Goal: Check status: Check status

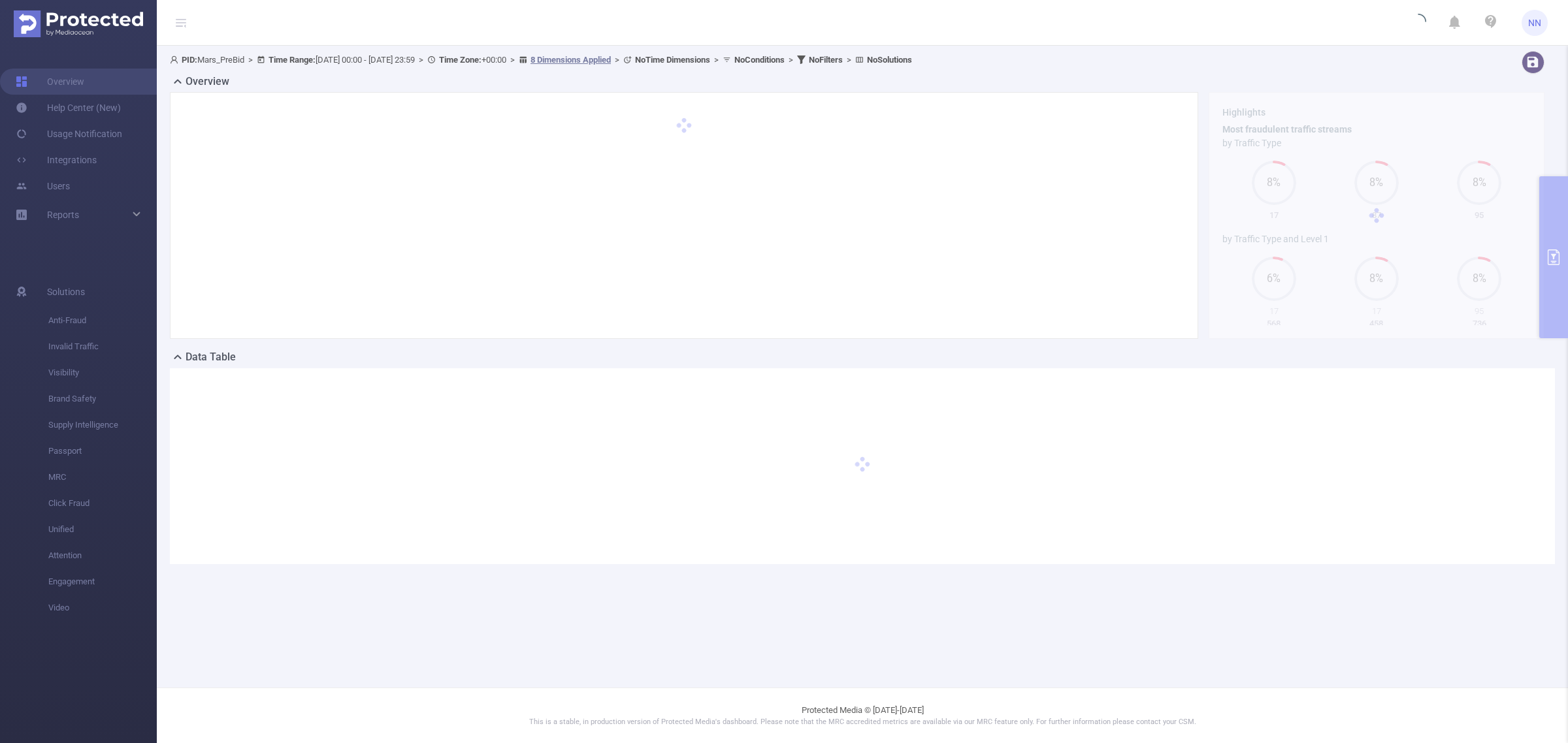
type input "[DATE] 00:00"
type input "[DATE] 23:59"
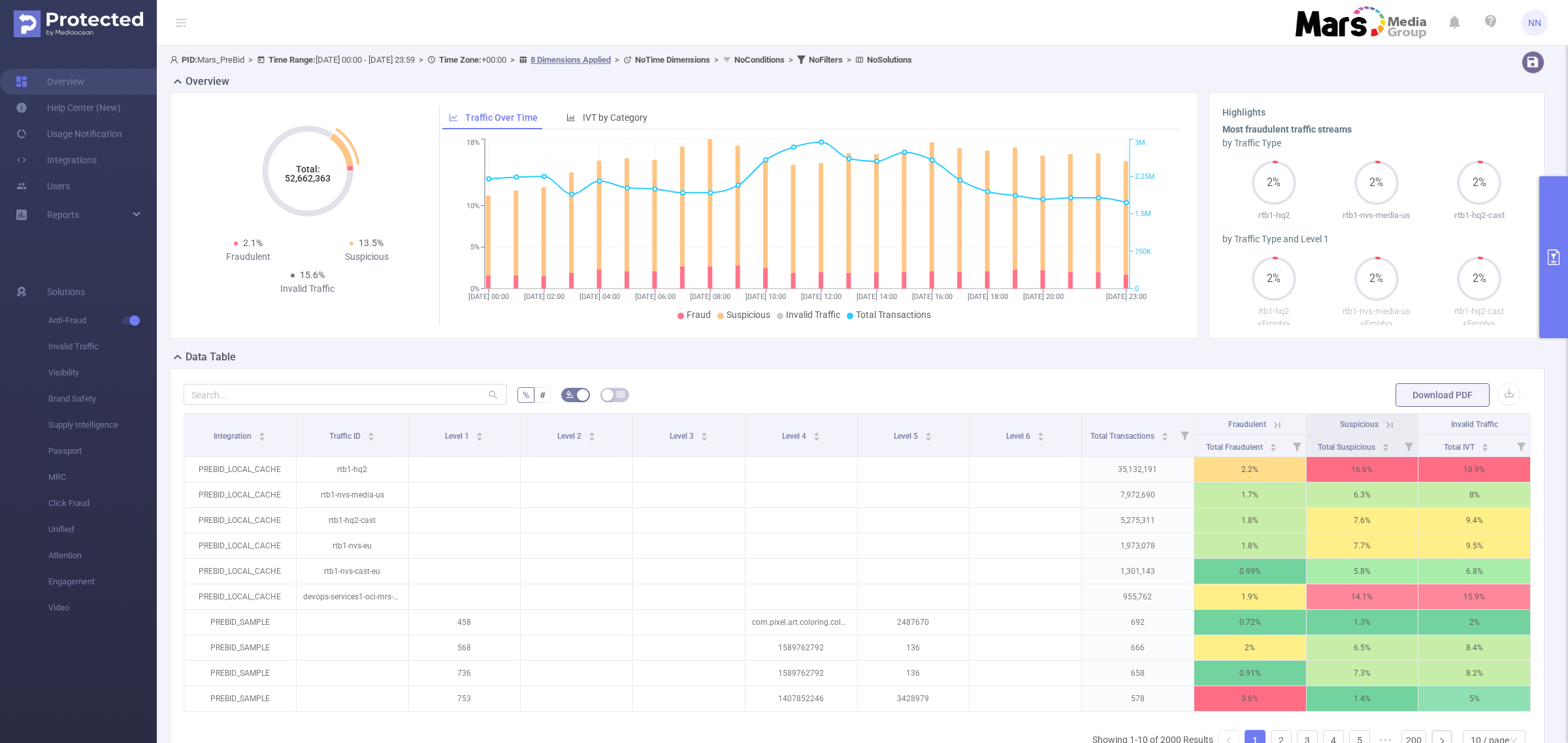
drag, startPoint x: 331, startPoint y: 181, endPoint x: 314, endPoint y: 183, distance: 17.1
click at [314, 183] on tspan "52,662,363" at bounding box center [308, 178] width 46 height 11
click at [1566, 226] on button "primary" at bounding box center [1553, 257] width 28 height 162
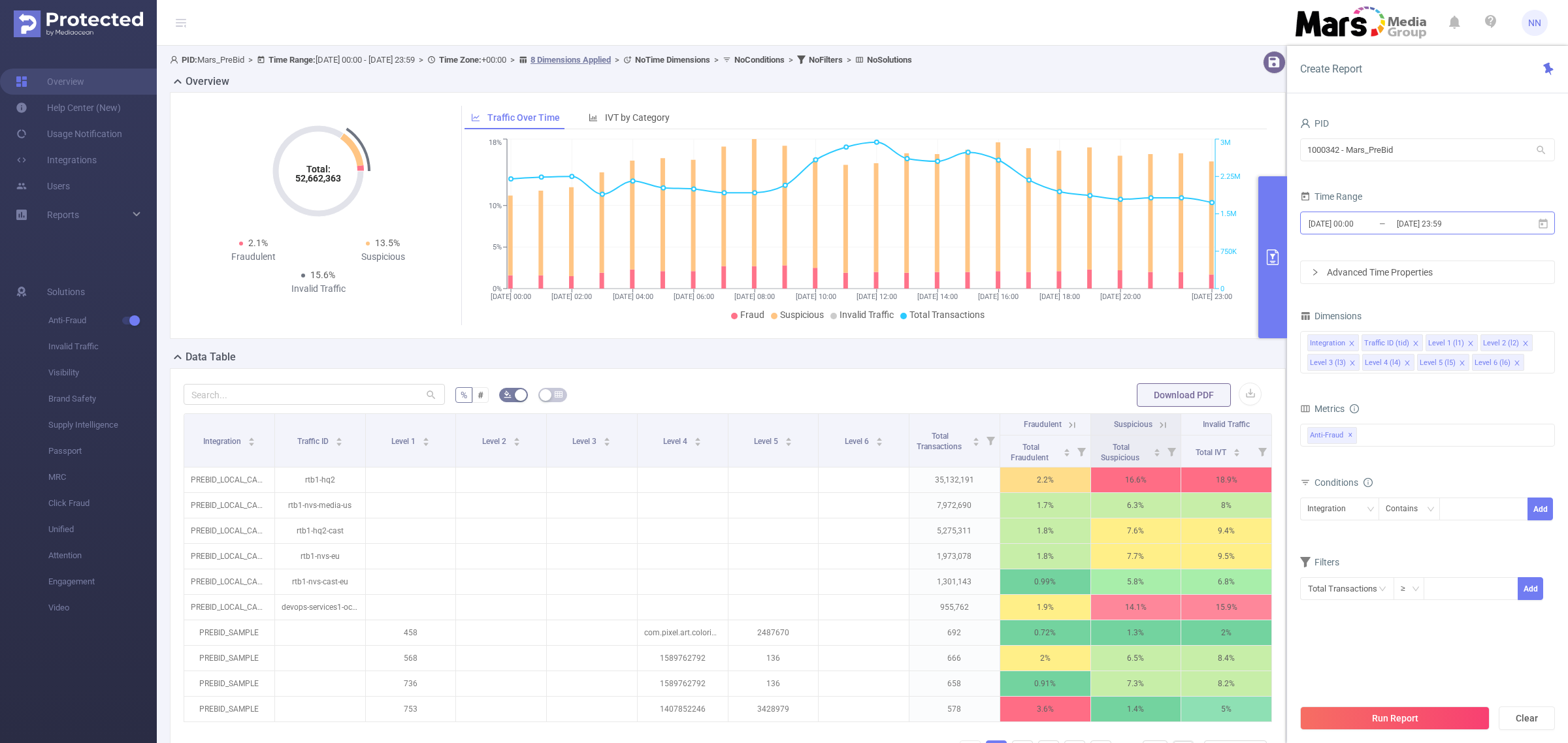
click at [1467, 229] on input "[DATE] 23:59" at bounding box center [1448, 224] width 106 height 18
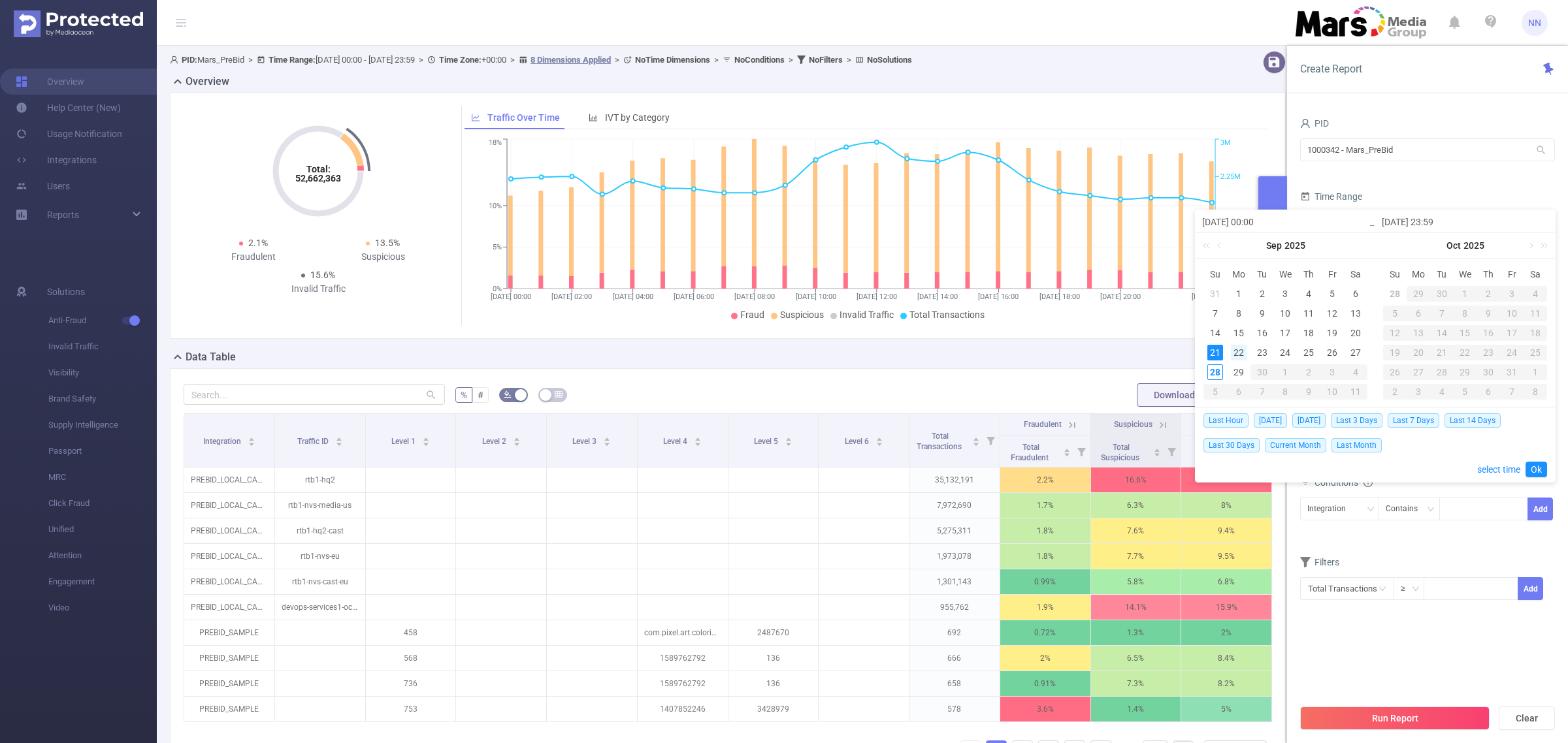
click at [1242, 356] on div "22" at bounding box center [1238, 352] width 15 height 15
type input "[DATE] 00:00"
type input "[DATE] 23:59"
type input "[DATE] 00:00"
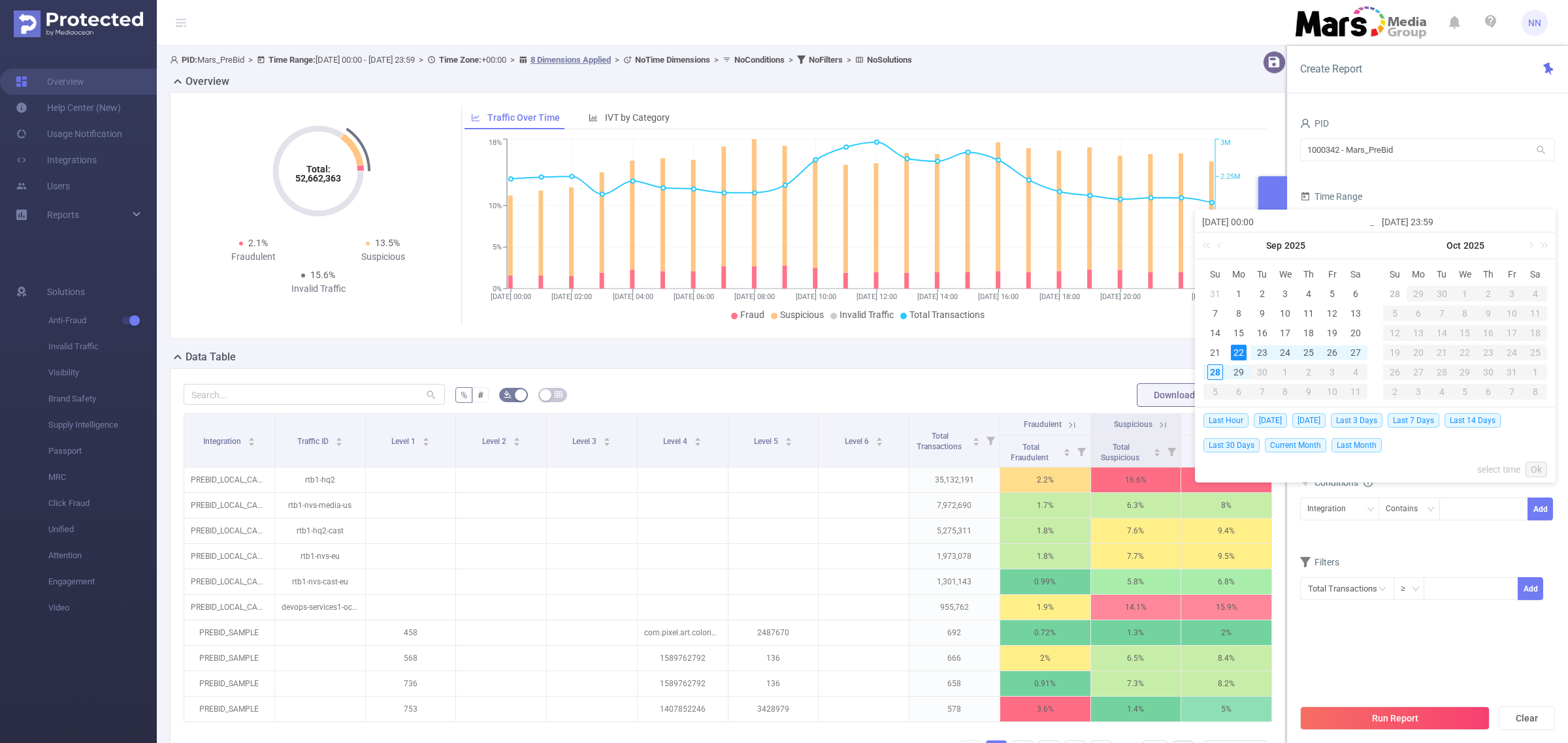
type input "[DATE] 23:59"
click at [1543, 467] on link "Ok" at bounding box center [1536, 469] width 21 height 15
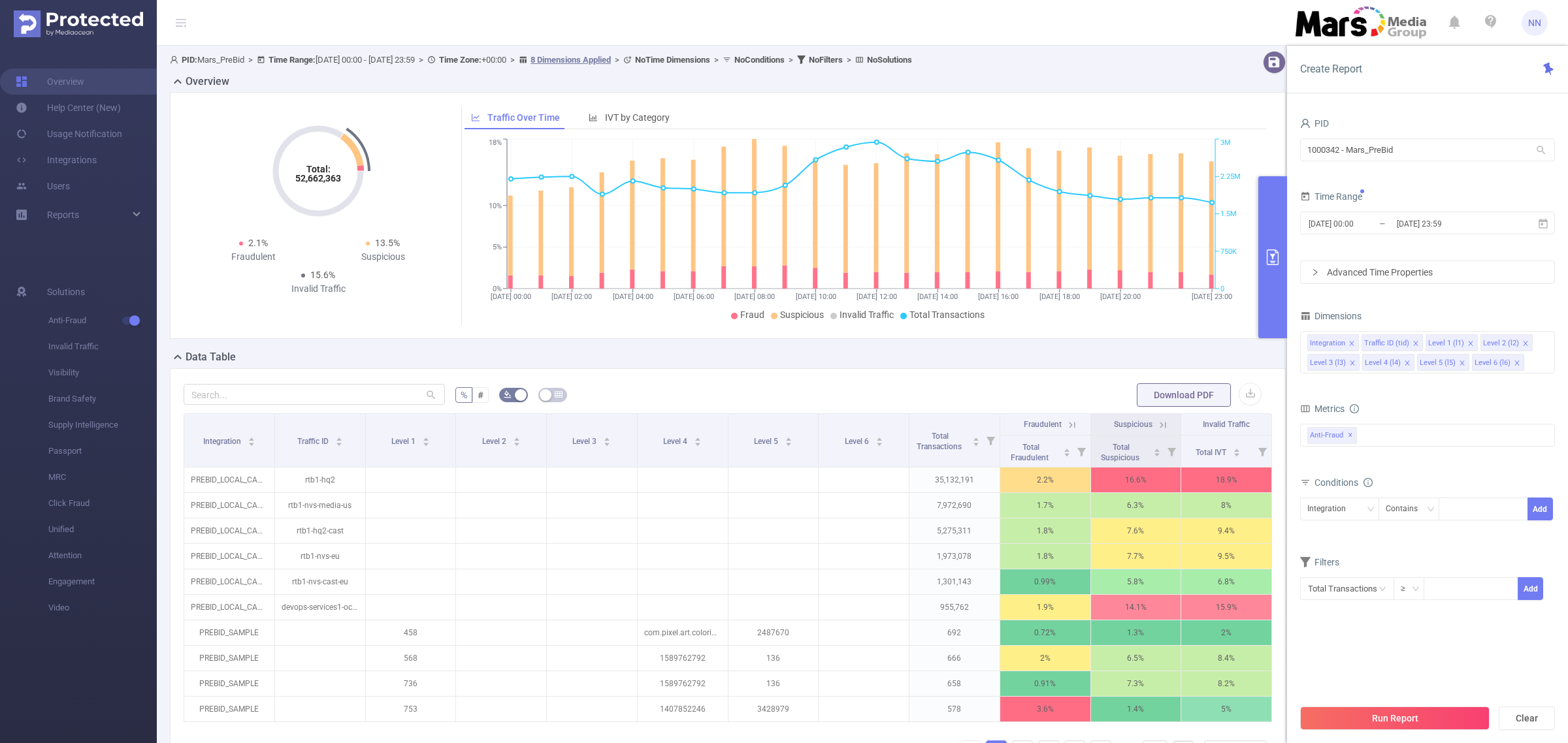
click at [1417, 709] on button "Run Report" at bounding box center [1395, 718] width 190 height 24
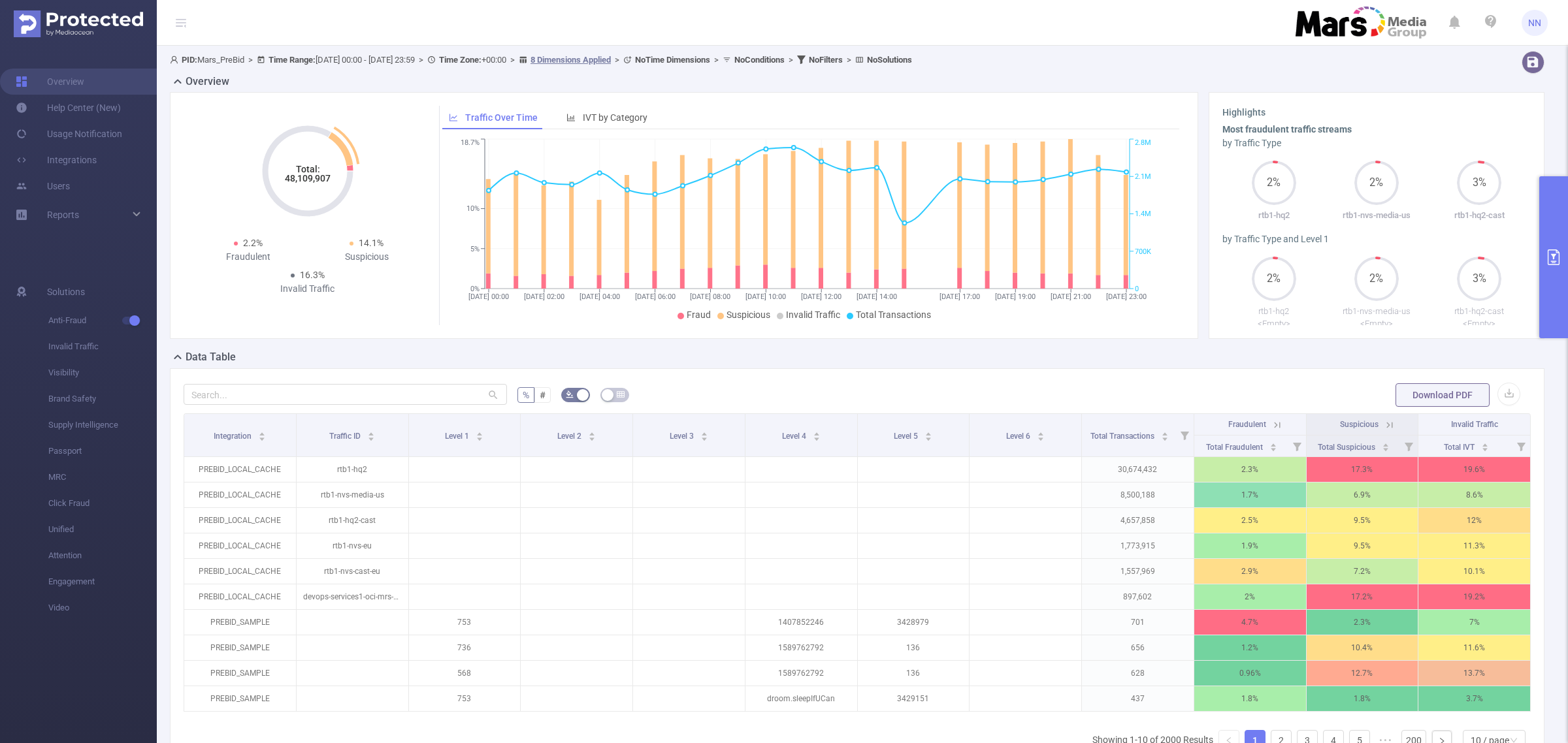
click at [295, 177] on tspan "48,109,907" at bounding box center [308, 178] width 46 height 11
copy tspan "48,109,907"
click at [1545, 223] on button "primary" at bounding box center [1553, 257] width 28 height 162
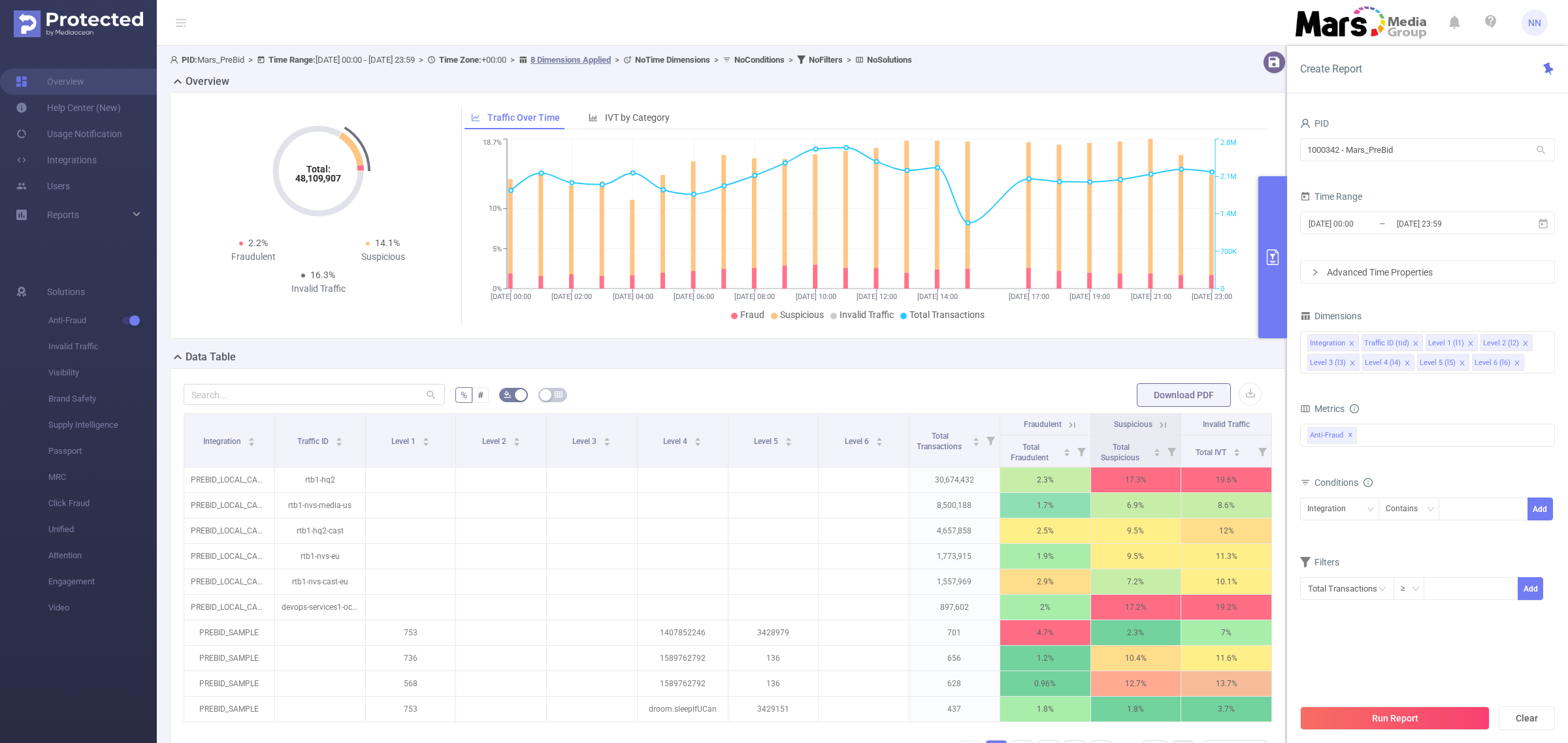
click at [1440, 206] on div "Time Range" at bounding box center [1427, 198] width 255 height 21
click at [1442, 215] on input "[DATE] 23:59" at bounding box center [1448, 224] width 106 height 18
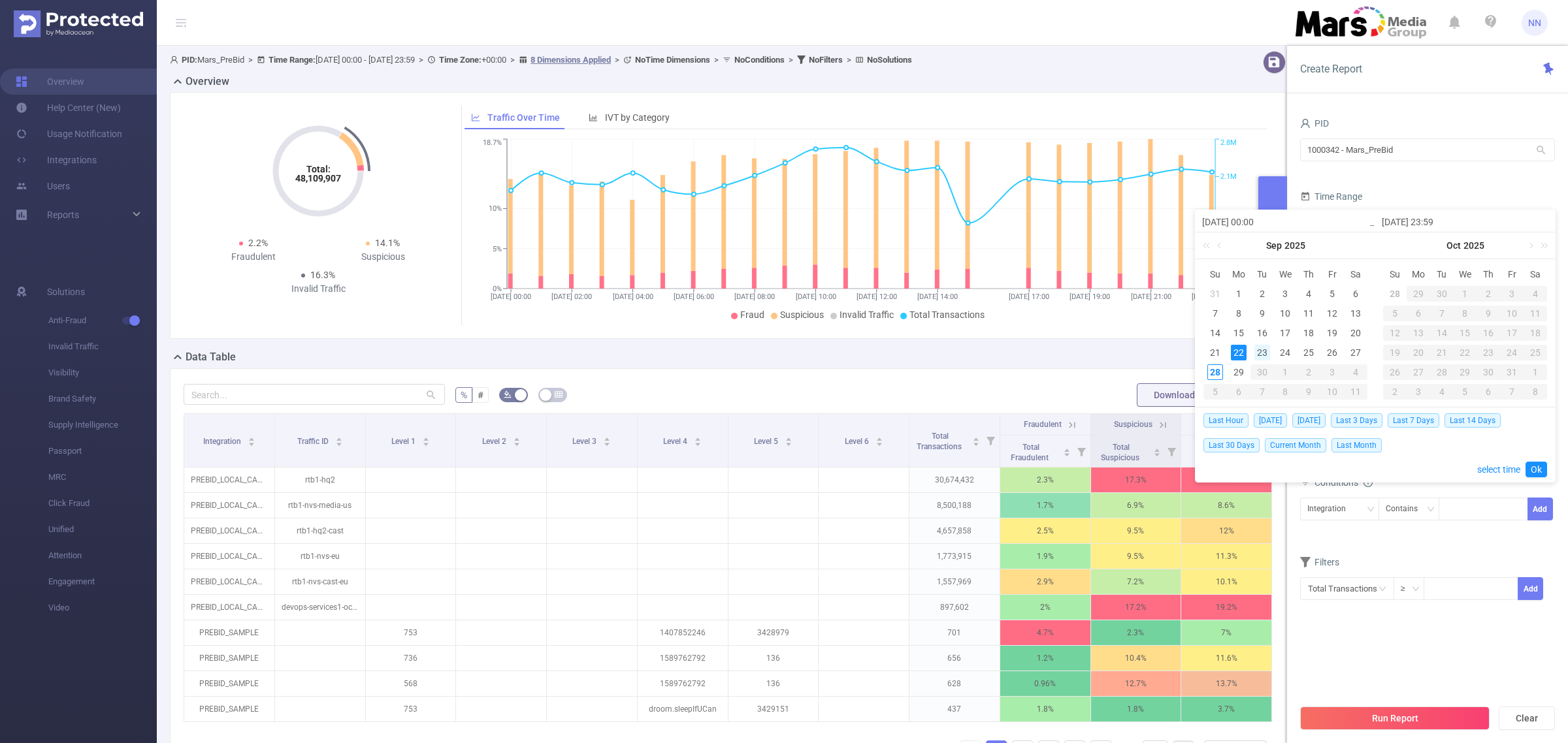
click at [1255, 350] on div "23" at bounding box center [1262, 352] width 15 height 15
type input "[DATE] 00:00"
type input "[DATE] 23:59"
type input "[DATE] 00:00"
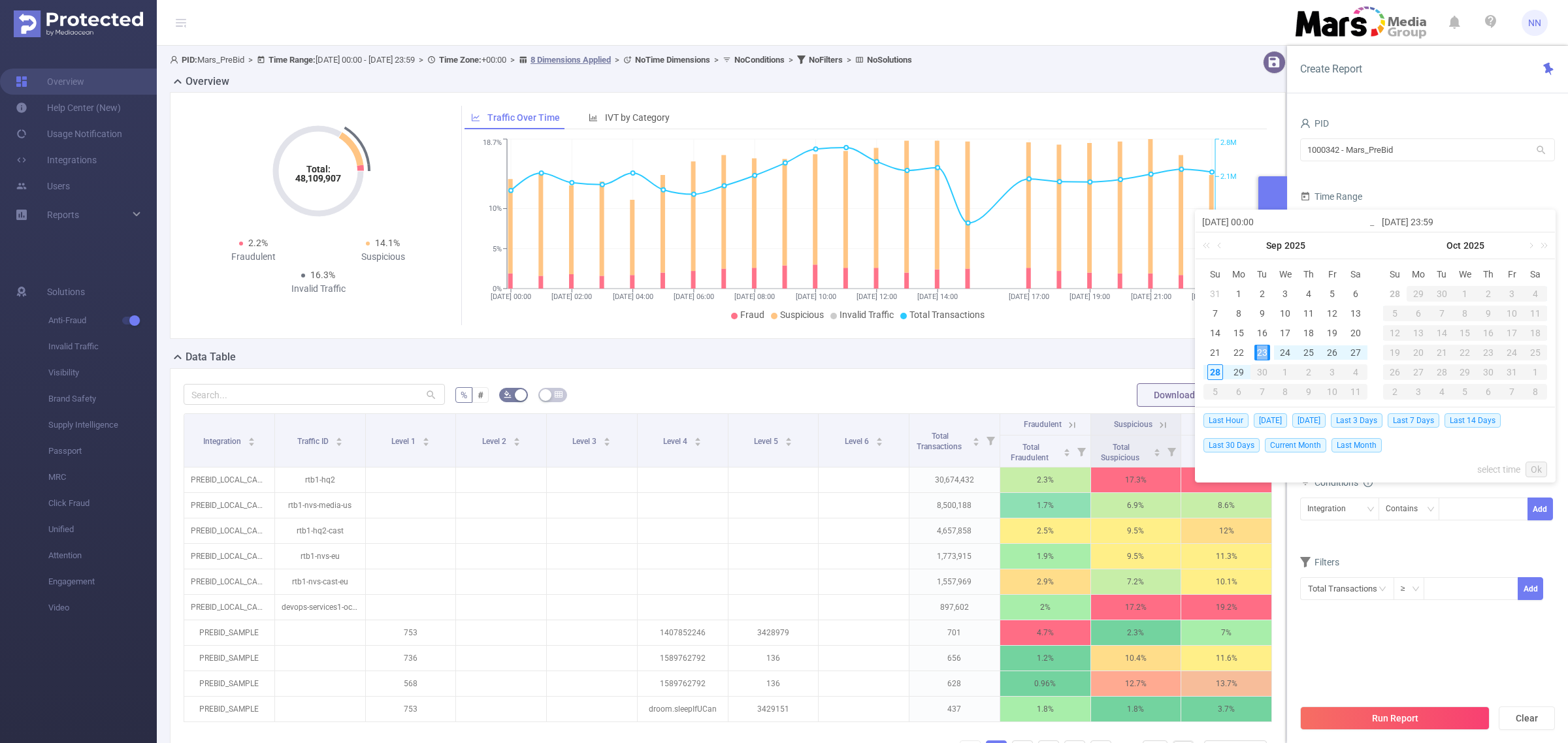
type input "[DATE] 23:59"
click at [1539, 470] on link "Ok" at bounding box center [1536, 469] width 21 height 15
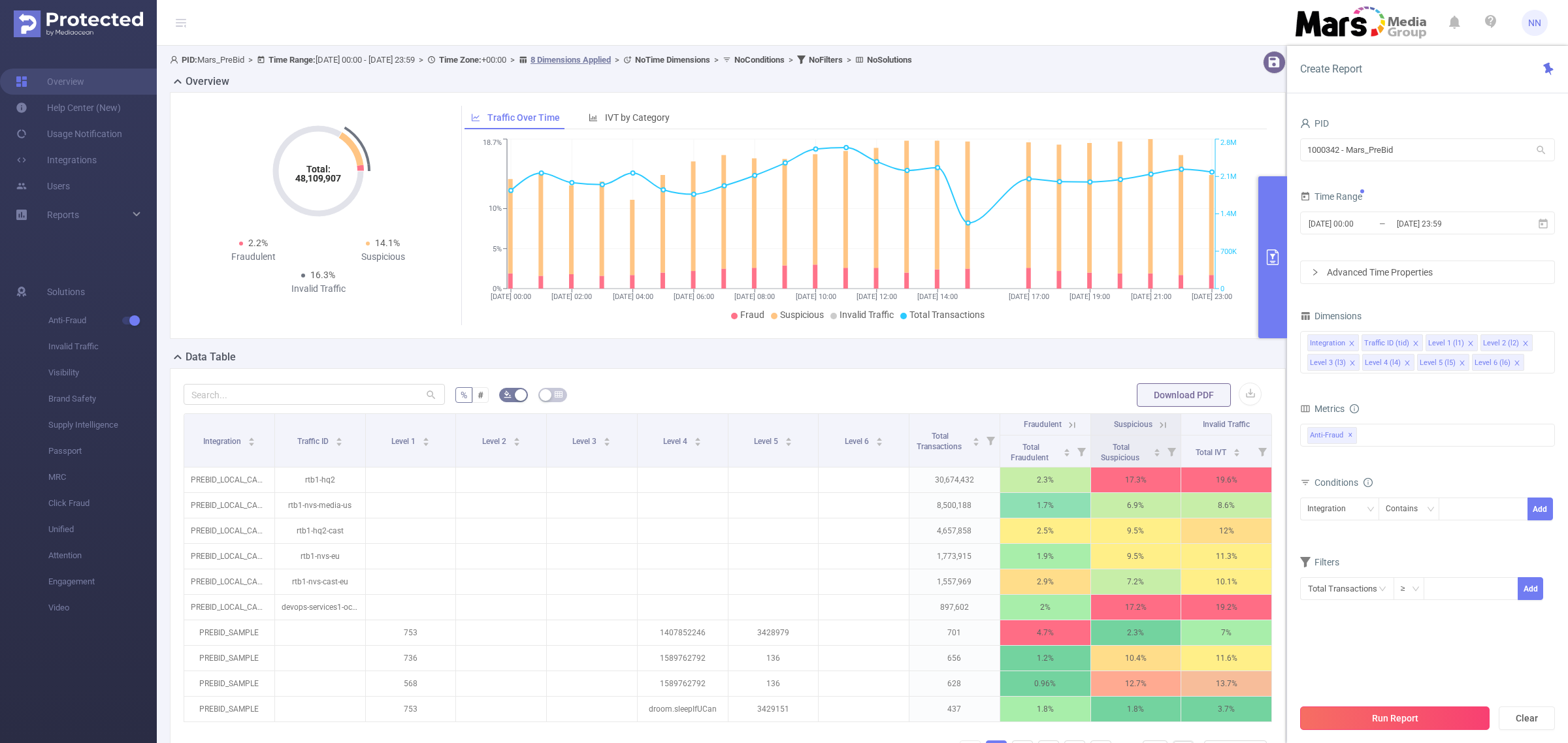
drag, startPoint x: 1451, startPoint y: 717, endPoint x: 1562, endPoint y: 713, distance: 111.1
click at [1452, 716] on button "Run Report" at bounding box center [1395, 718] width 190 height 24
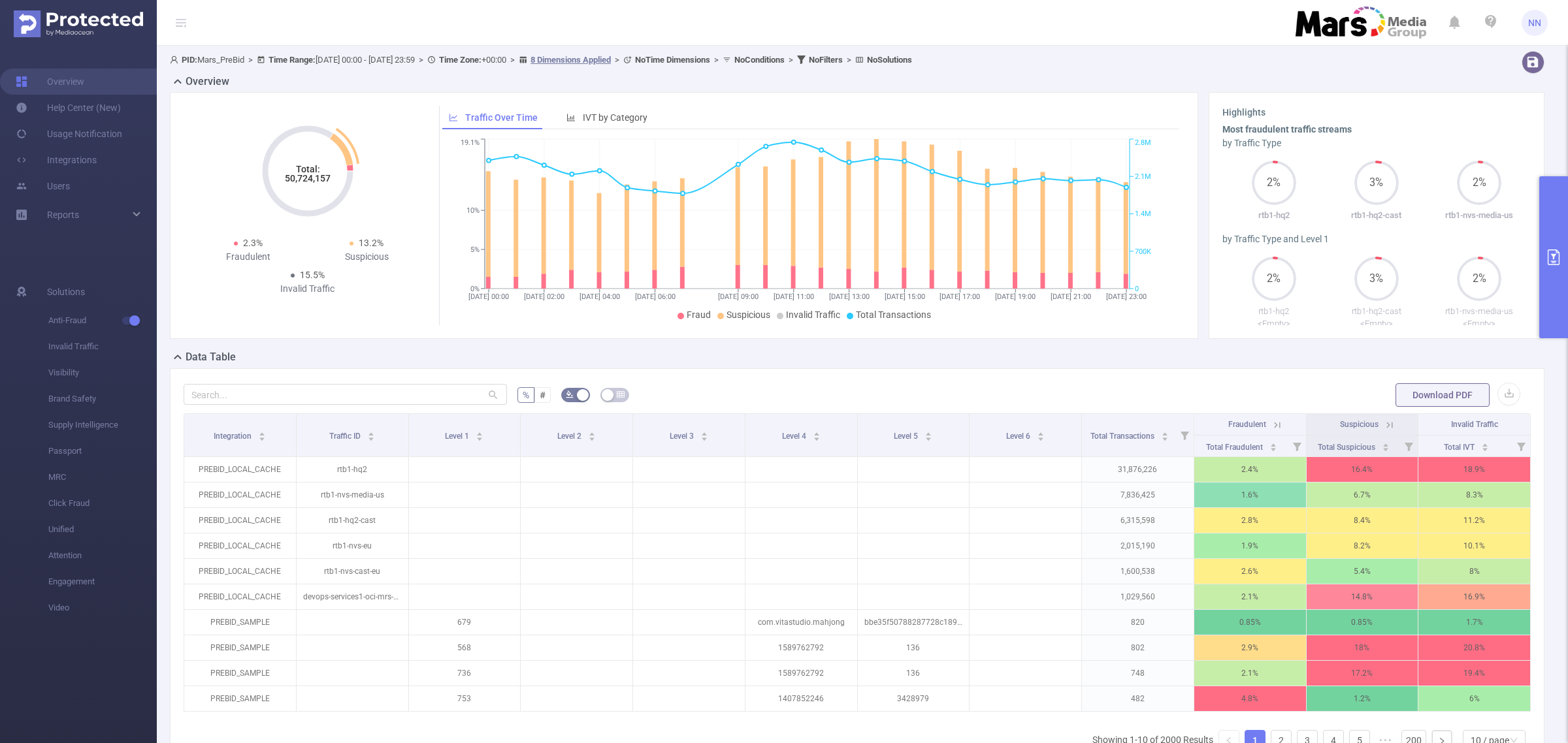
click at [303, 177] on tspan "50,724,157" at bounding box center [308, 178] width 46 height 11
copy tspan "50,724,157"
click at [1547, 229] on button "primary" at bounding box center [1553, 257] width 28 height 162
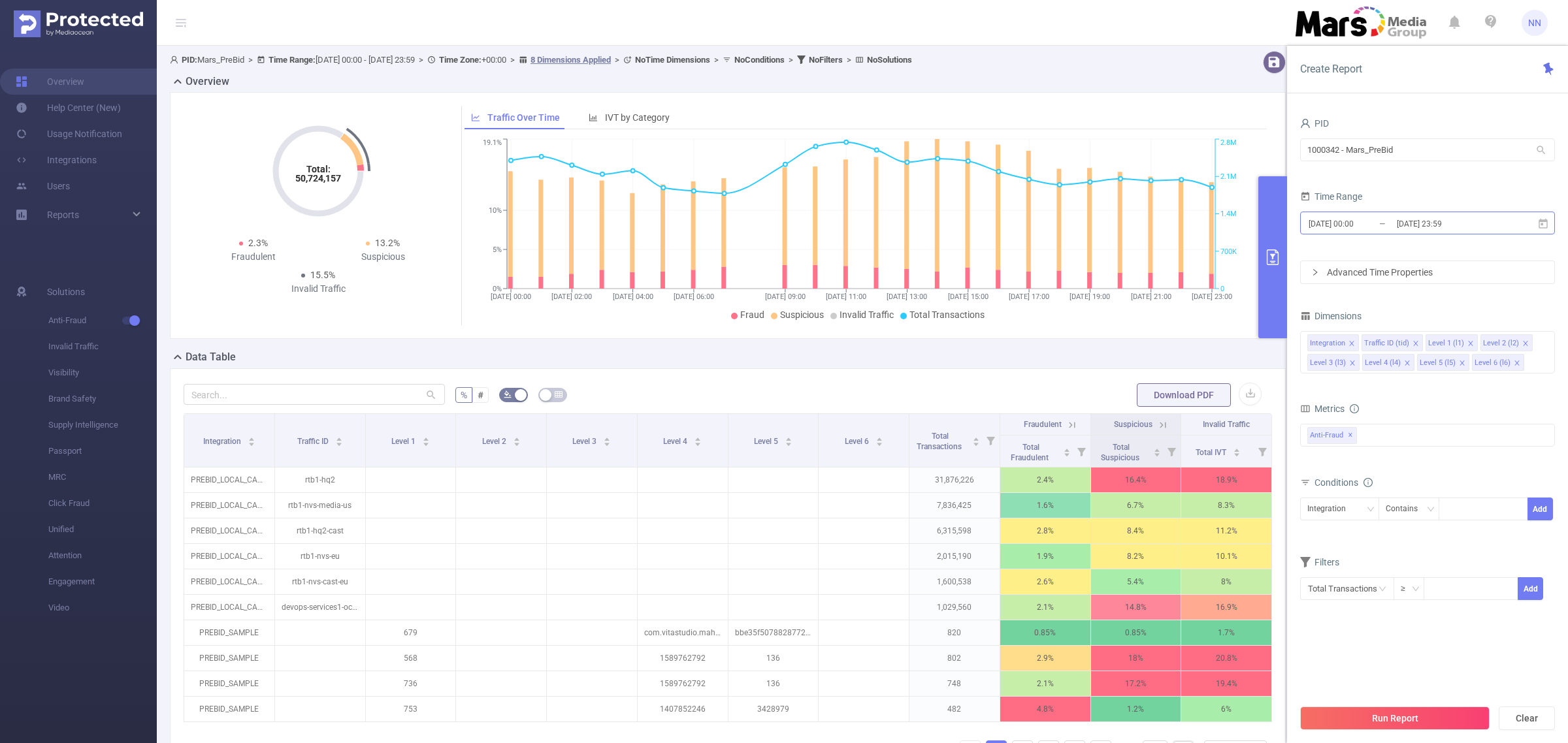
click at [1451, 224] on input "[DATE] 23:59" at bounding box center [1448, 224] width 106 height 18
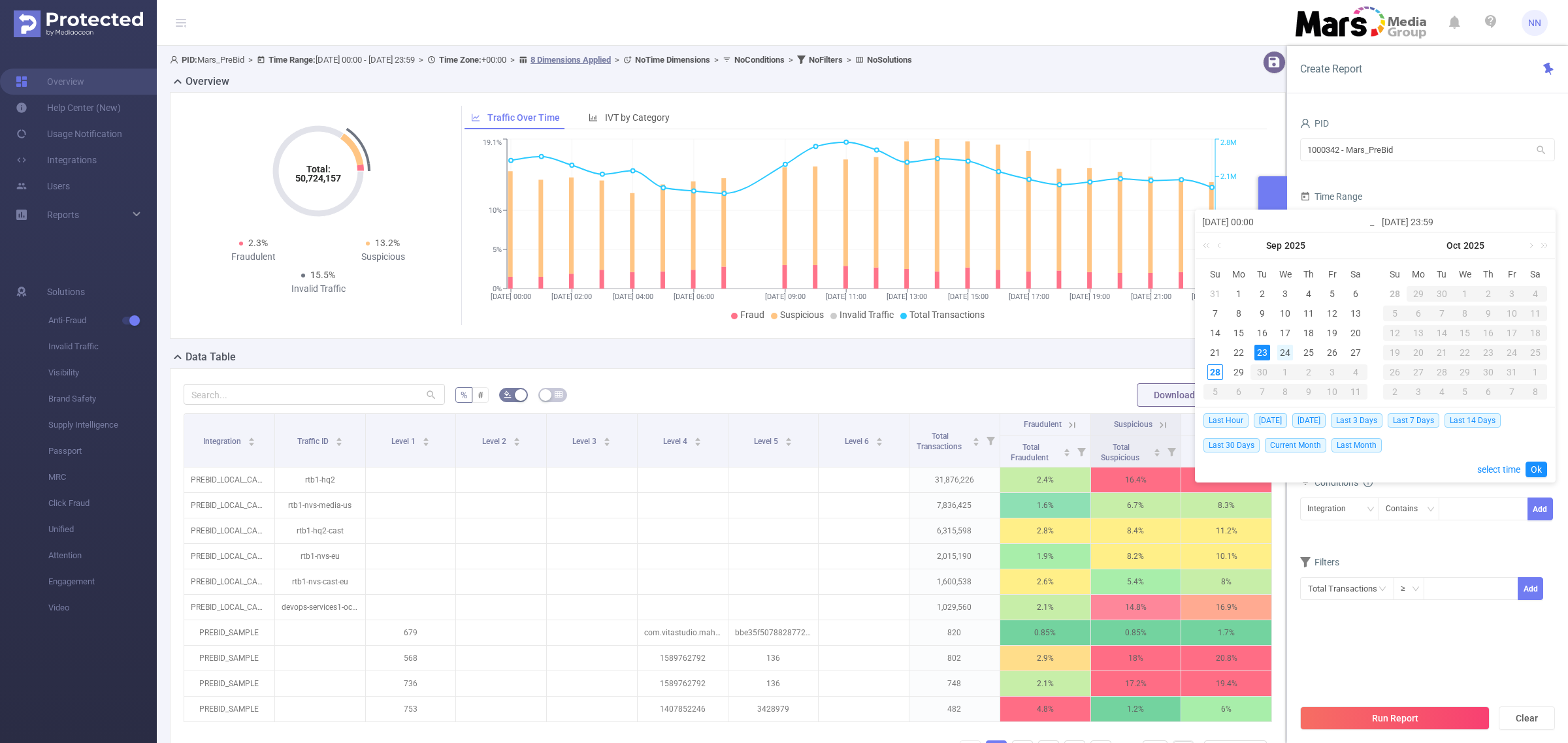
click at [1285, 345] on div "24" at bounding box center [1285, 352] width 15 height 15
type input "[DATE] 00:00"
type input "[DATE] 23:59"
type input "[DATE] 00:00"
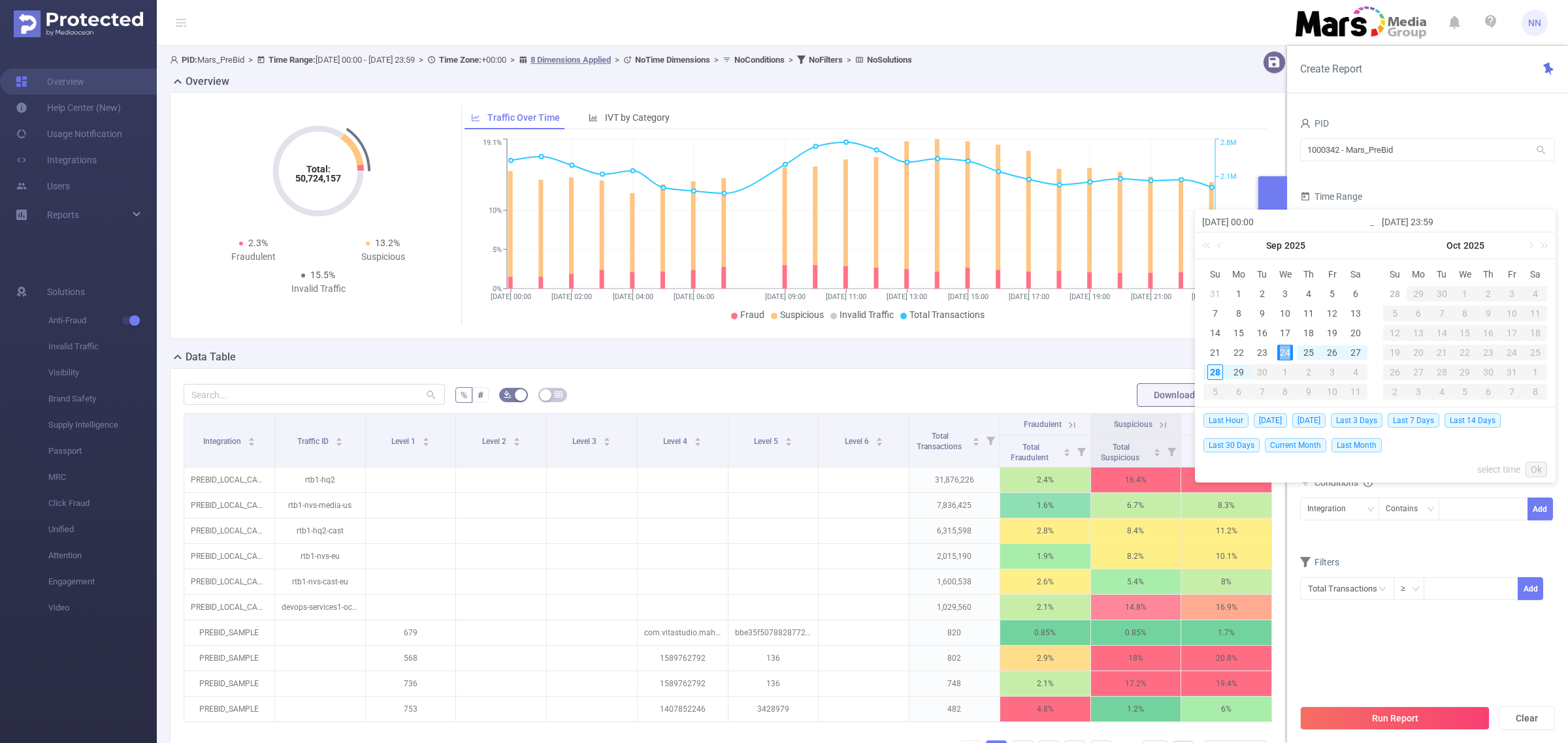
type input "[DATE] 23:59"
click at [1529, 471] on link "Ok" at bounding box center [1536, 469] width 21 height 15
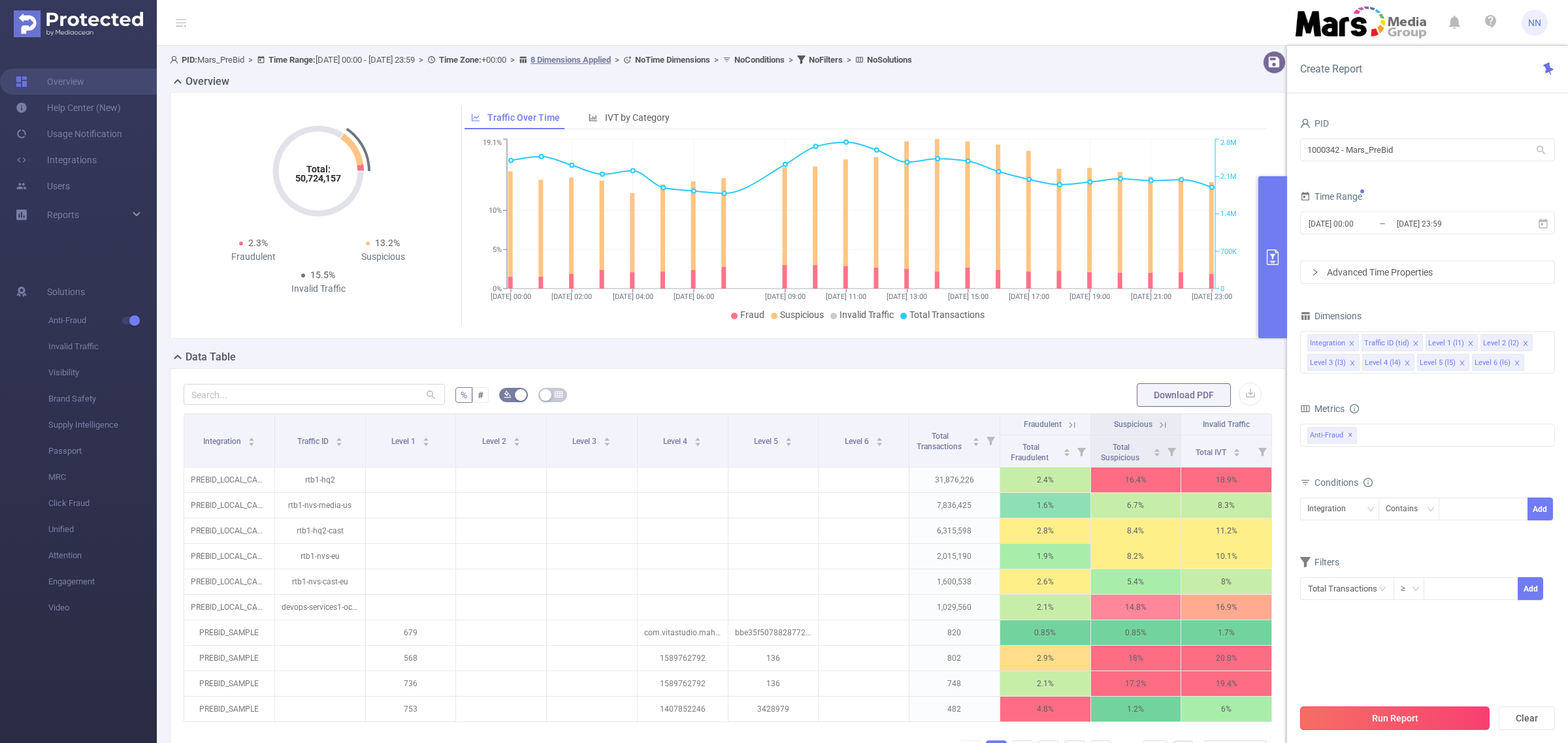
click at [1439, 719] on button "Run Report" at bounding box center [1395, 718] width 190 height 24
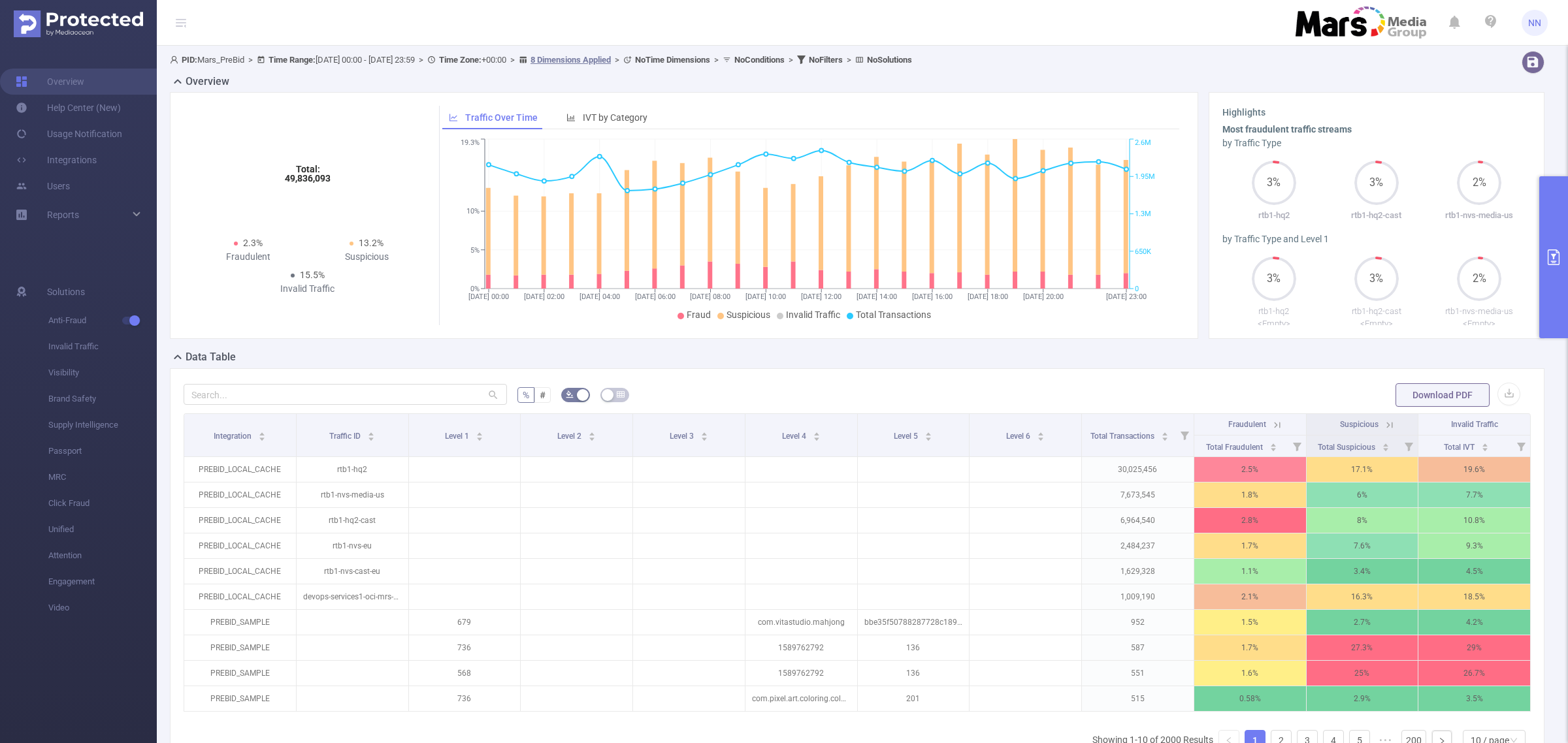
click at [285, 174] on tspan "49,836,093" at bounding box center [308, 178] width 46 height 11
copy tspan "49,836,093"
click at [1552, 237] on button "primary" at bounding box center [1553, 257] width 28 height 162
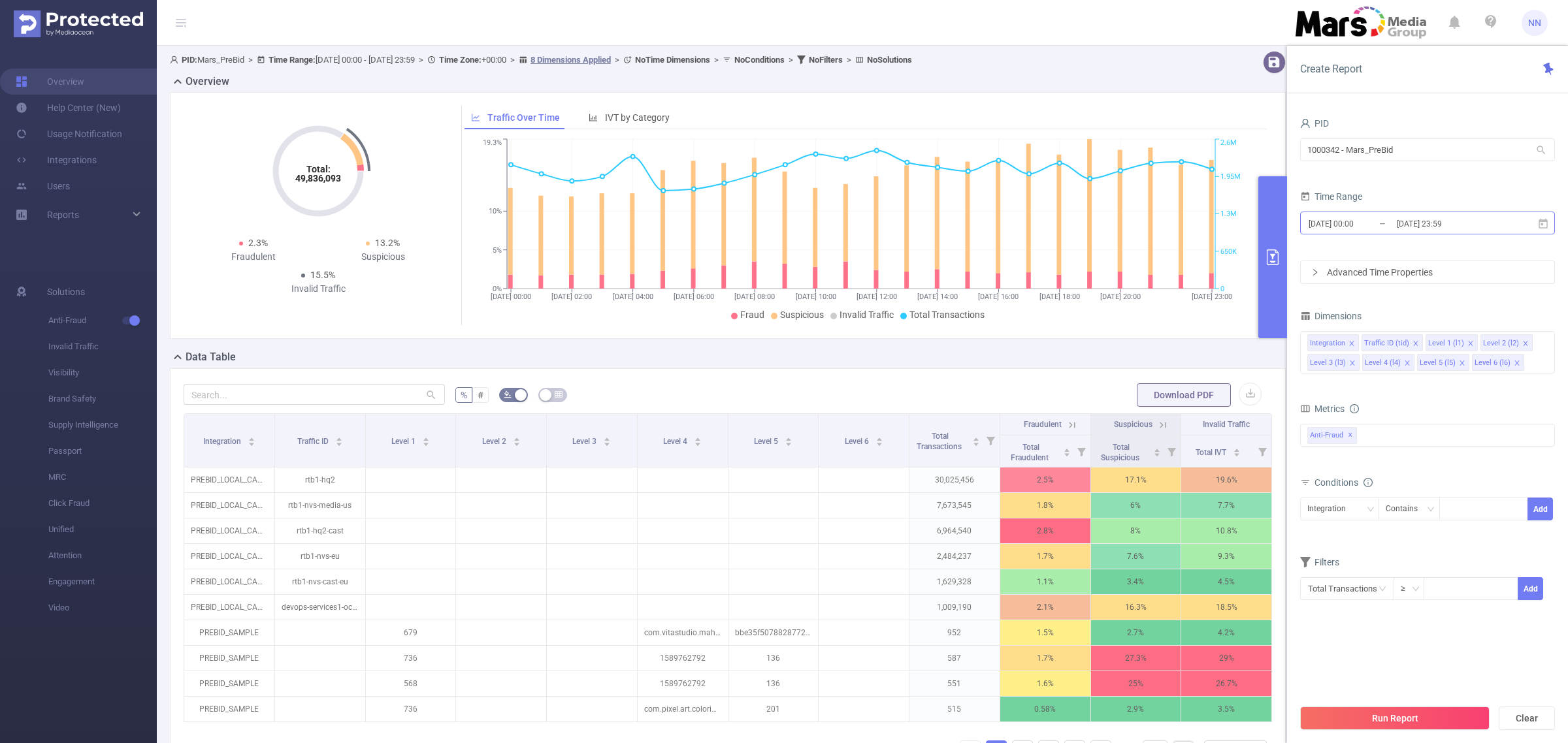
click at [1497, 229] on input "[DATE] 23:59" at bounding box center [1448, 224] width 106 height 18
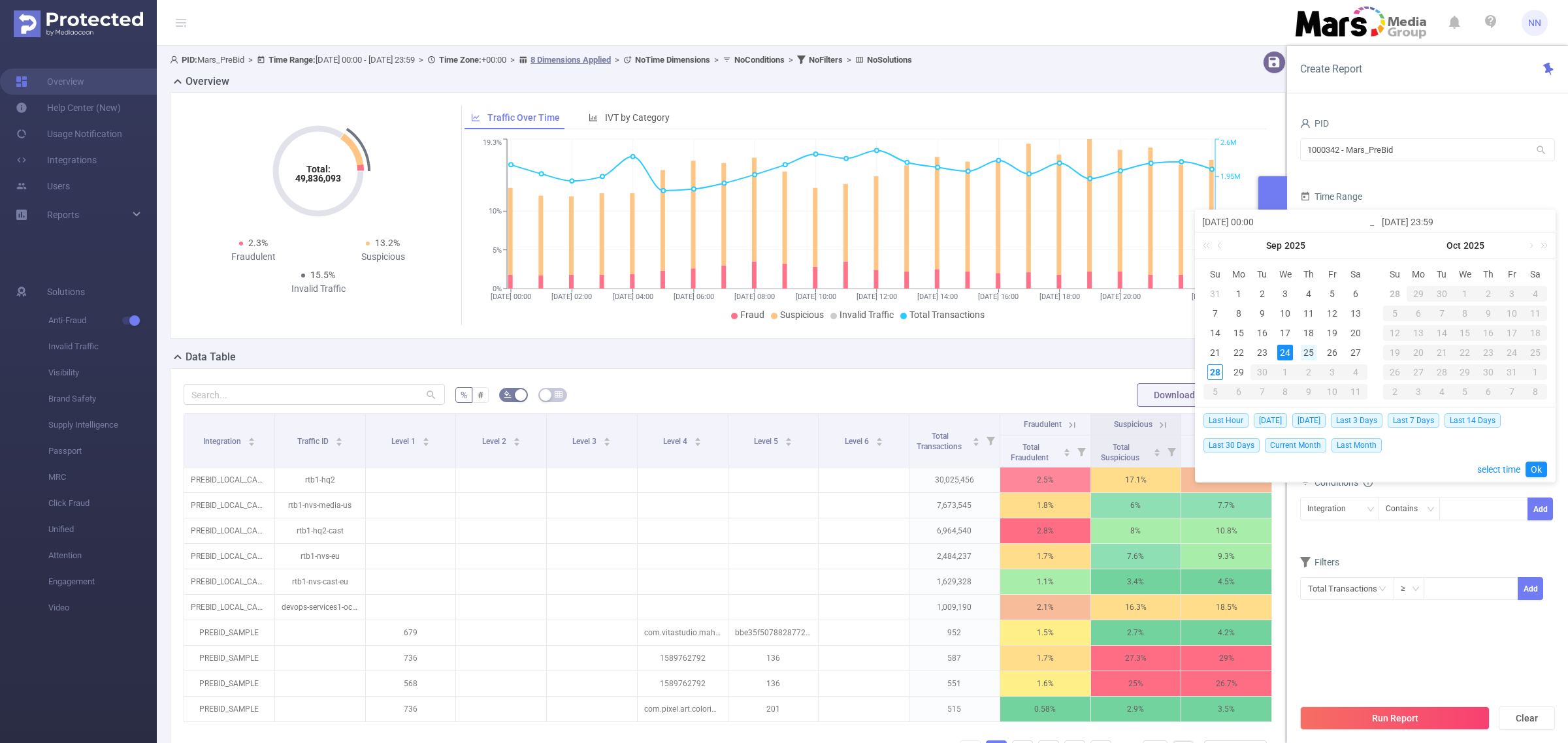
click at [1308, 355] on div "25" at bounding box center [1308, 352] width 15 height 15
type input "[DATE] 00:00"
type input "[DATE] 23:59"
type input "[DATE] 00:00"
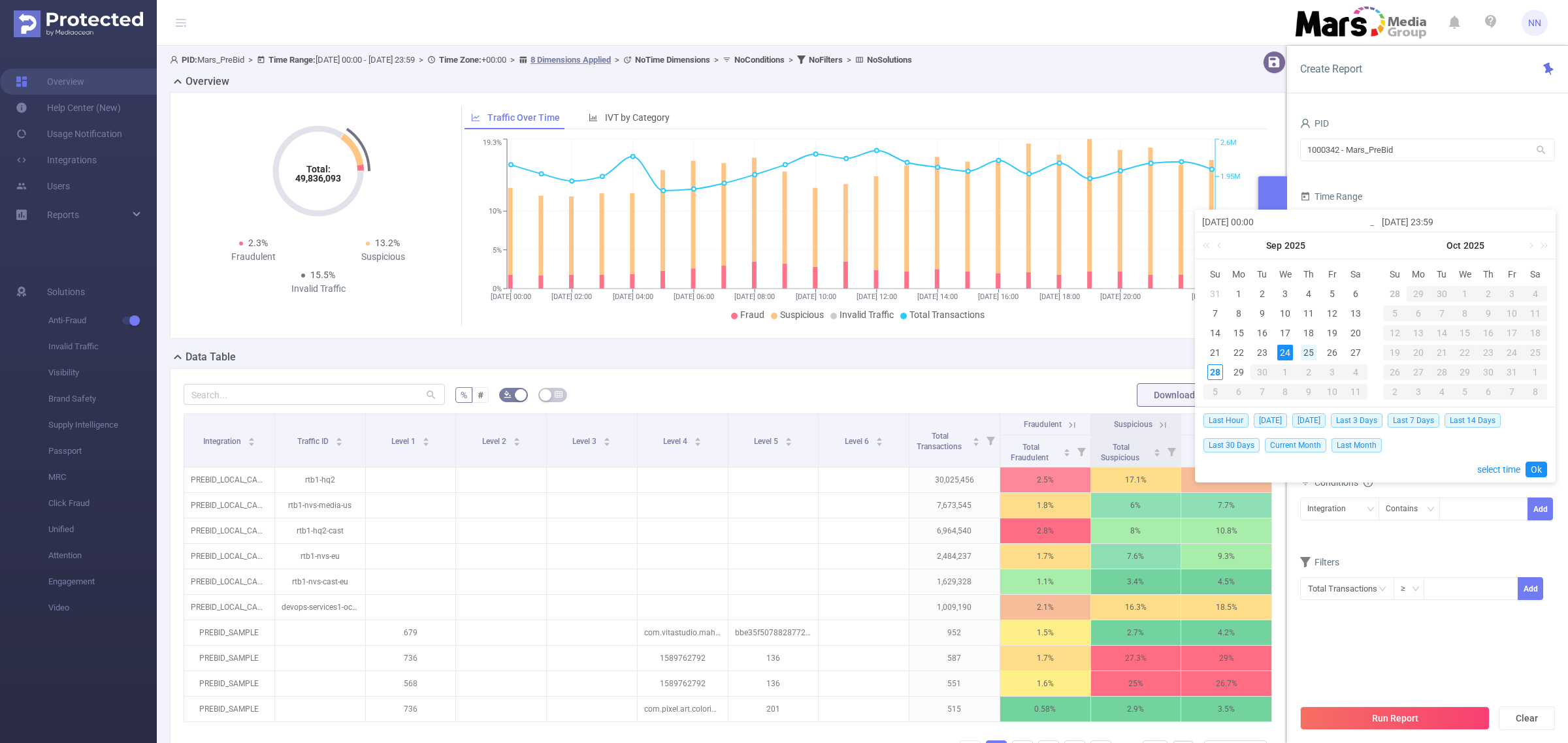
type input "[DATE] 23:59"
click at [1533, 468] on link "Ok" at bounding box center [1536, 469] width 21 height 15
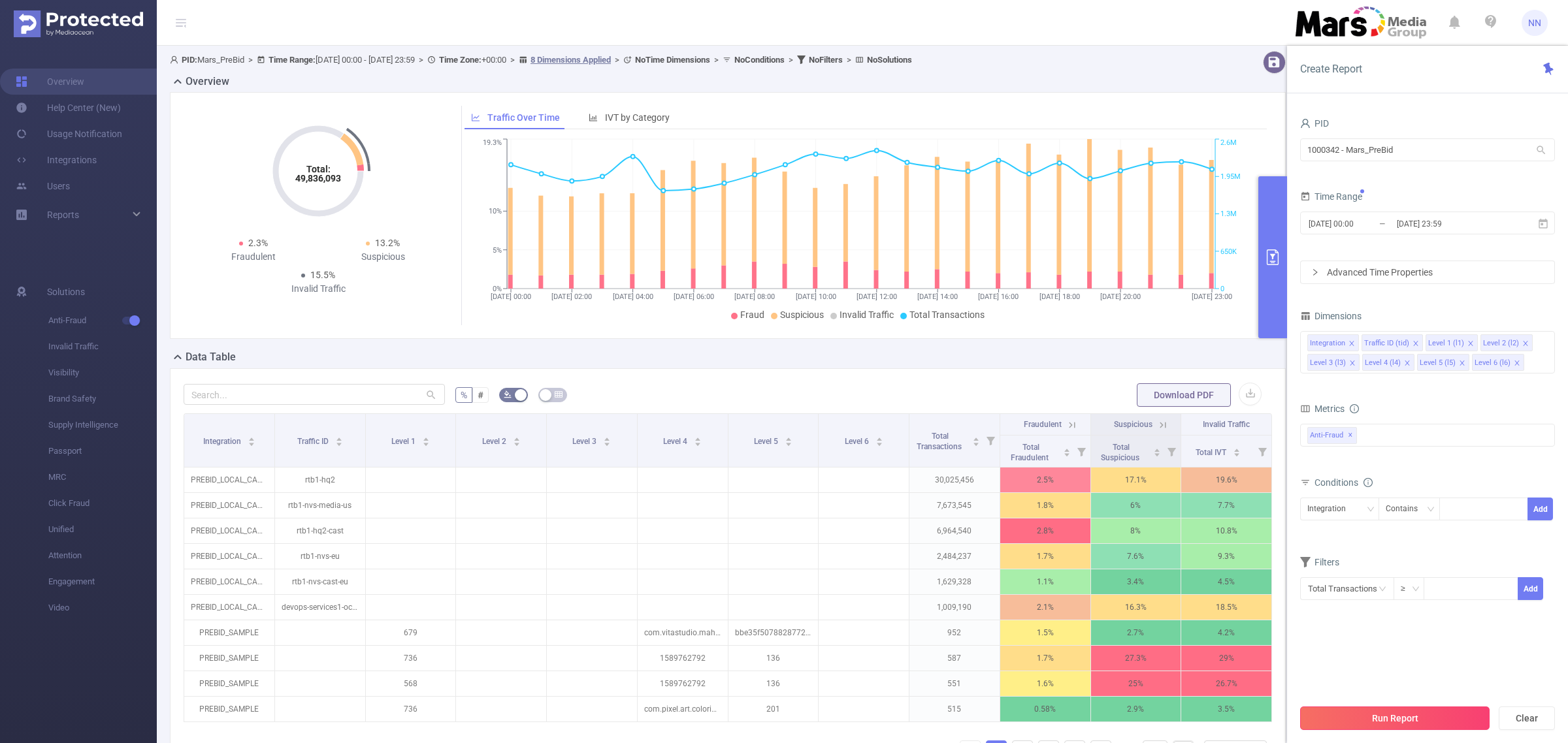
click at [1440, 717] on button "Run Report" at bounding box center [1395, 718] width 190 height 24
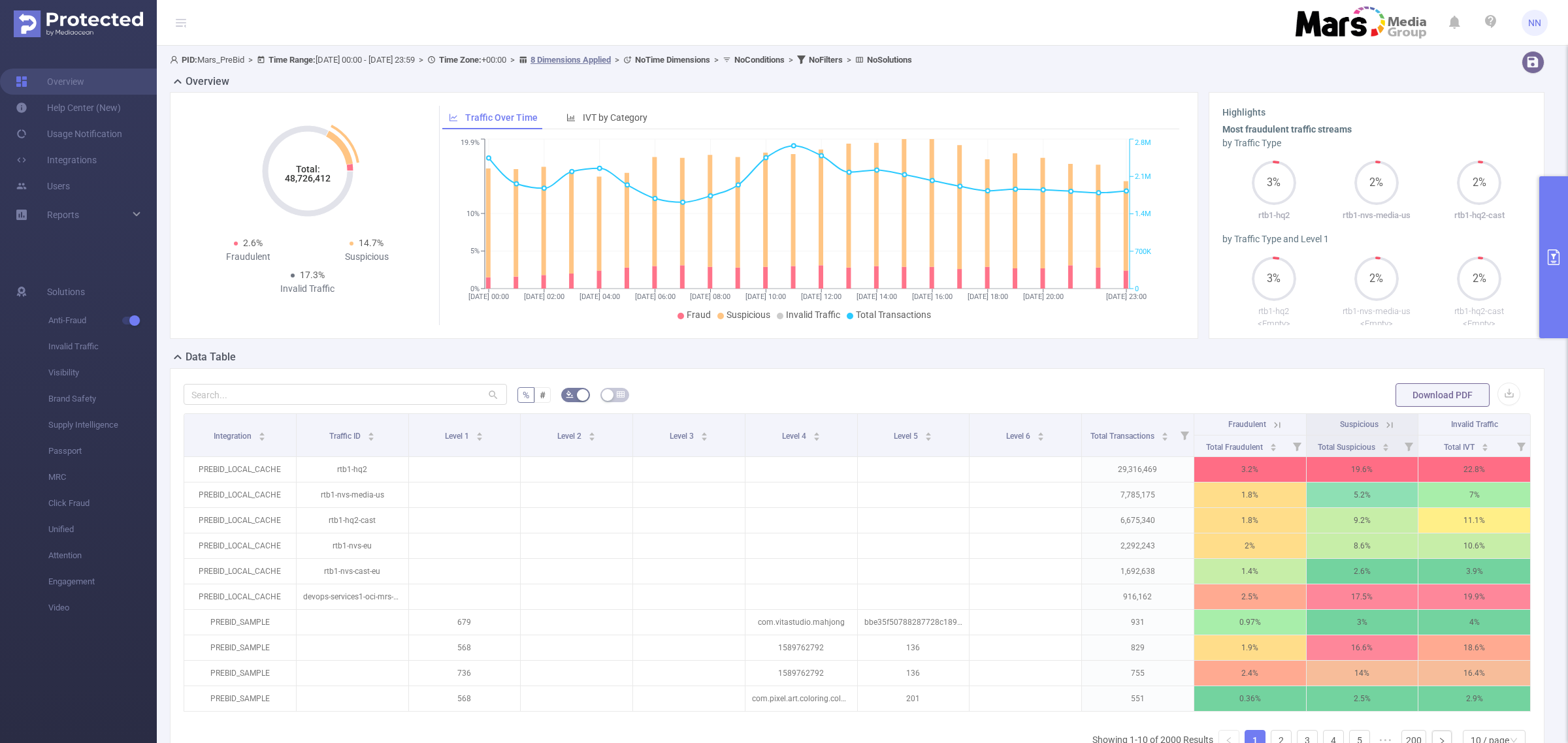
click at [304, 181] on tspan "48,726,412" at bounding box center [308, 178] width 46 height 11
copy tspan "48,726,412"
click at [1553, 221] on button "primary" at bounding box center [1553, 257] width 28 height 162
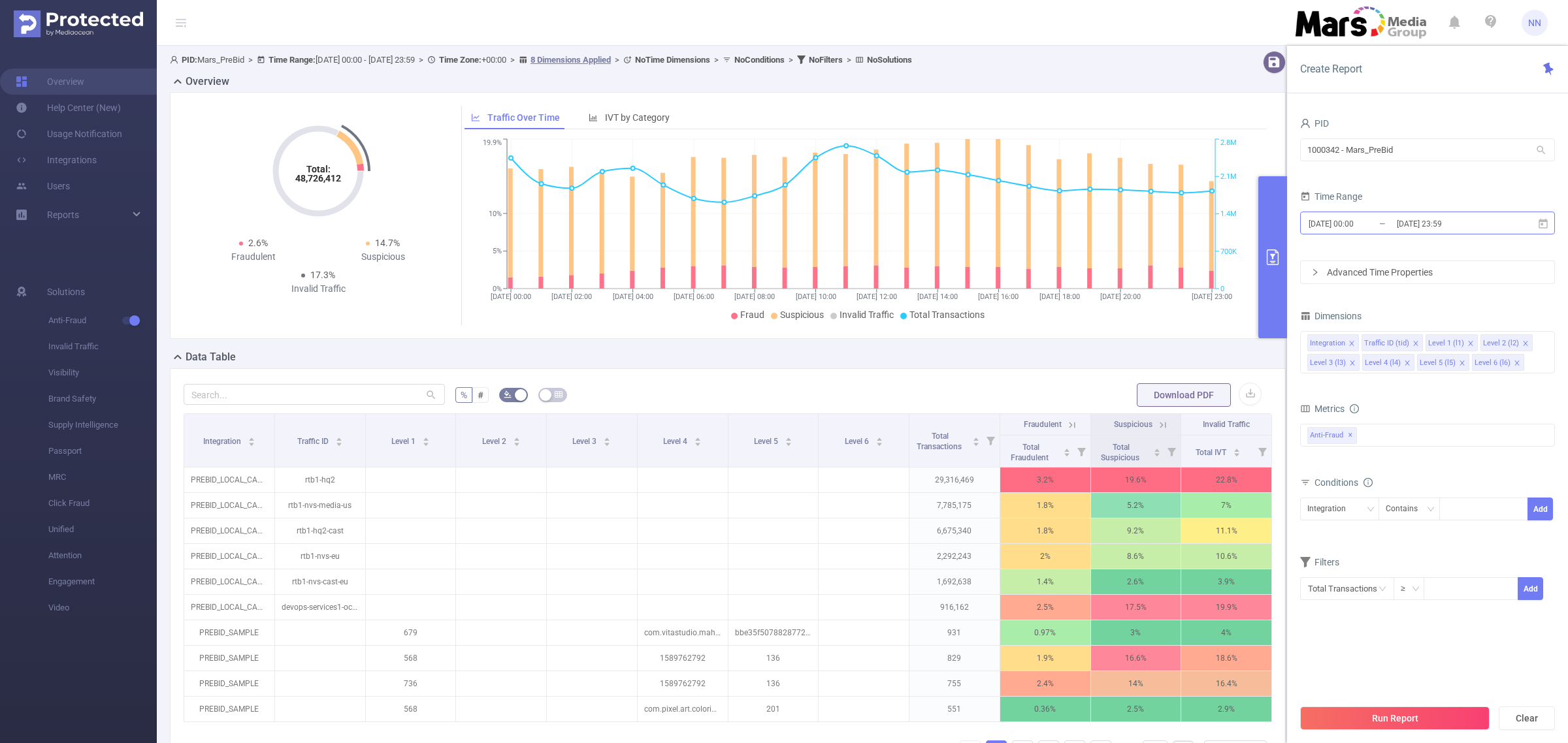
click at [1483, 225] on input "[DATE] 23:59" at bounding box center [1448, 224] width 106 height 18
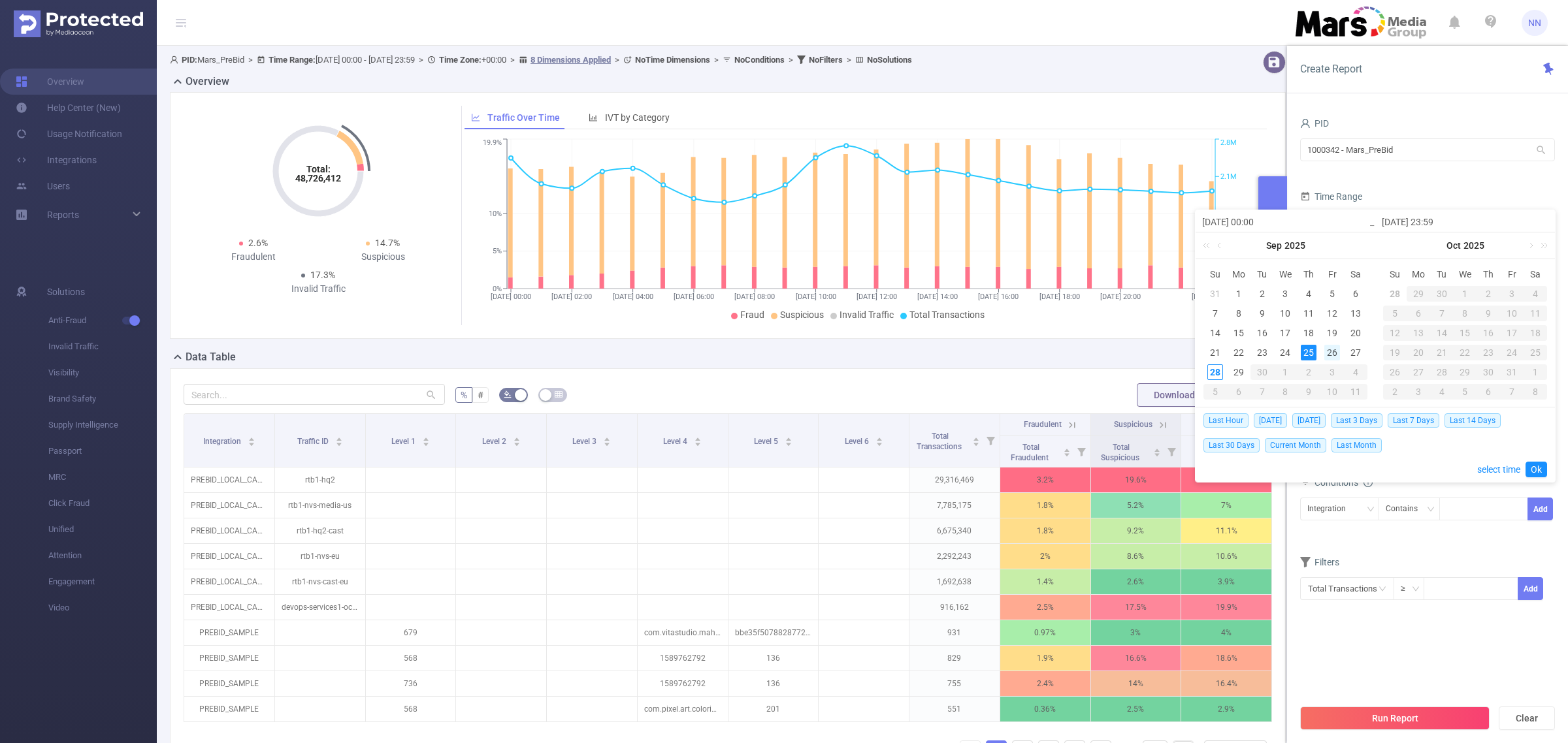
click at [1325, 354] on div "26" at bounding box center [1332, 352] width 15 height 15
click at [1329, 352] on div "26" at bounding box center [1332, 352] width 15 height 15
type input "[DATE] 00:00"
type input "[DATE] 23:59"
type input "[DATE] 00:00"
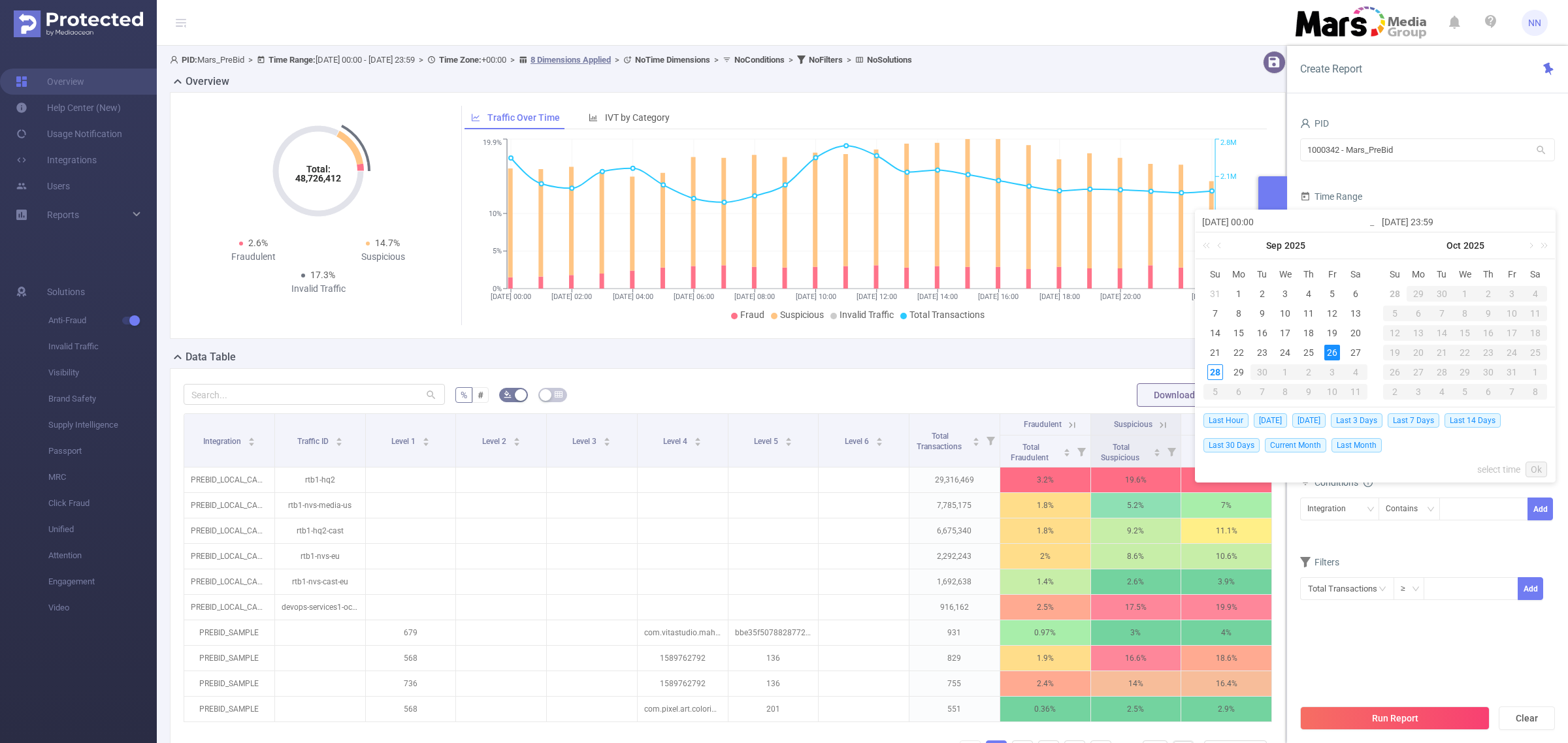
type input "[DATE] 23:59"
click at [1537, 474] on link "Ok" at bounding box center [1536, 469] width 21 height 15
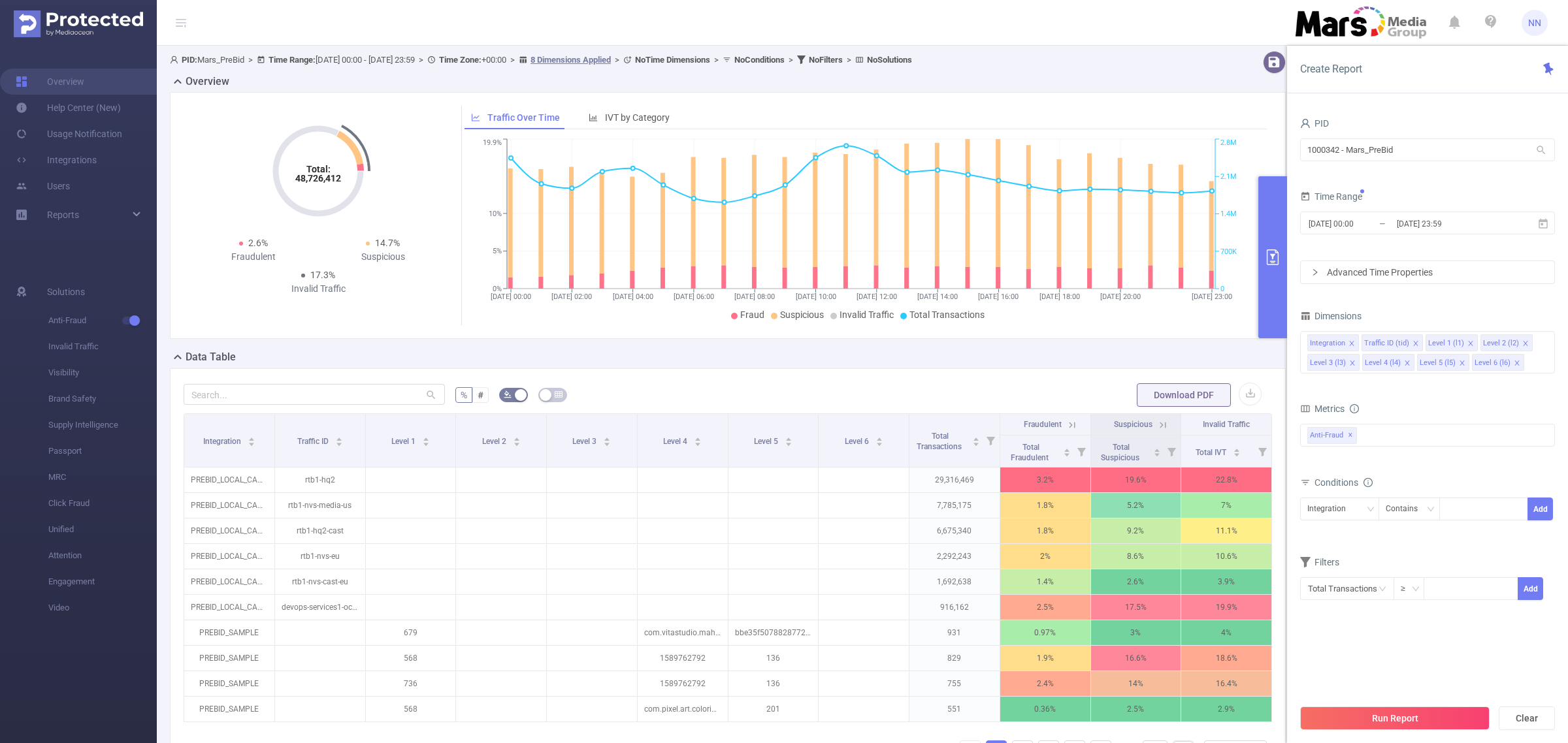
click at [1428, 732] on div "Run Report Clear" at bounding box center [1427, 718] width 281 height 50
click at [1426, 719] on button "Run Report" at bounding box center [1395, 718] width 190 height 24
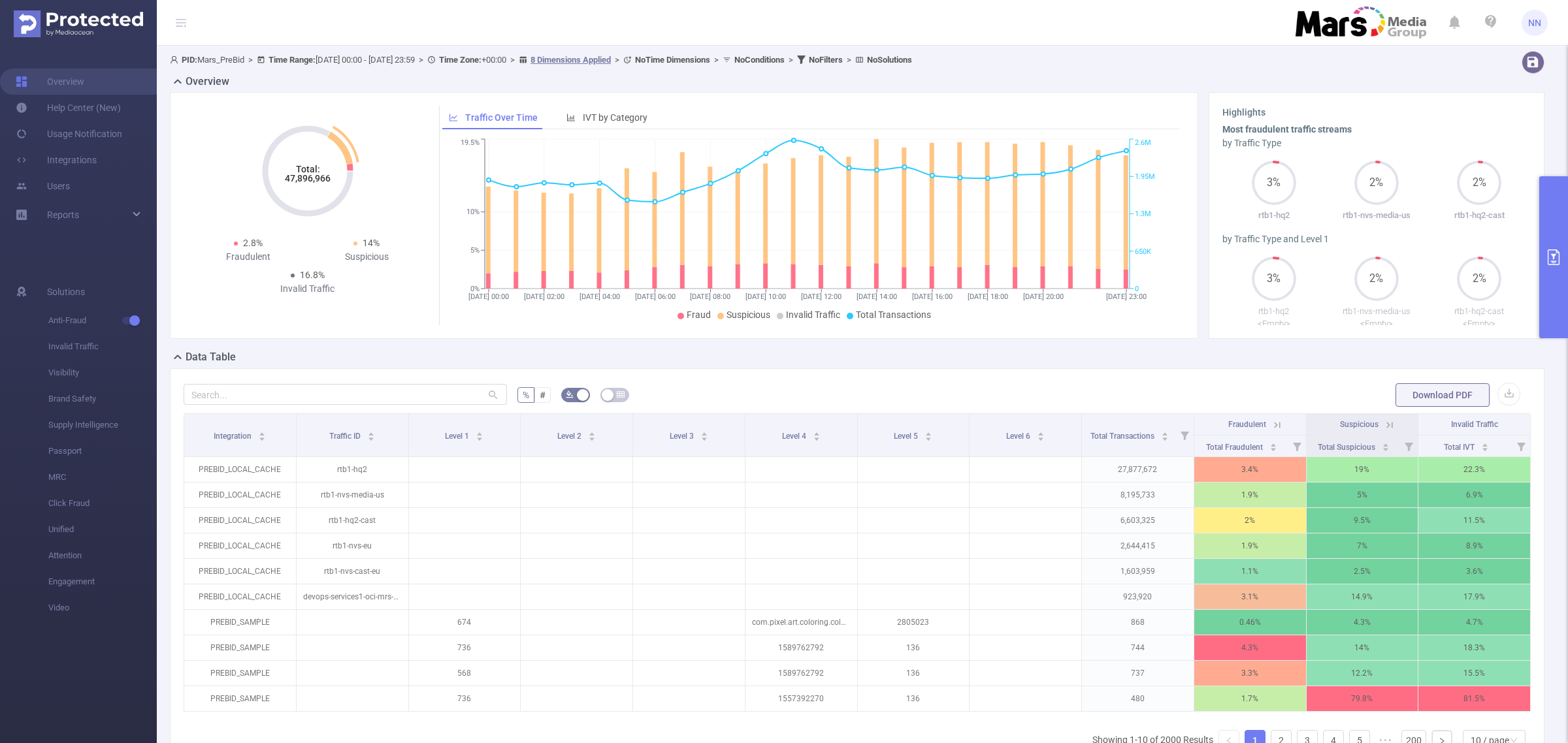
click at [294, 180] on tspan "47,896,966" at bounding box center [308, 178] width 46 height 11
copy tspan "47,896,966"
drag, startPoint x: 1546, startPoint y: 229, endPoint x: 1504, endPoint y: 329, distance: 108.5
click at [1546, 229] on button "primary" at bounding box center [1553, 257] width 28 height 162
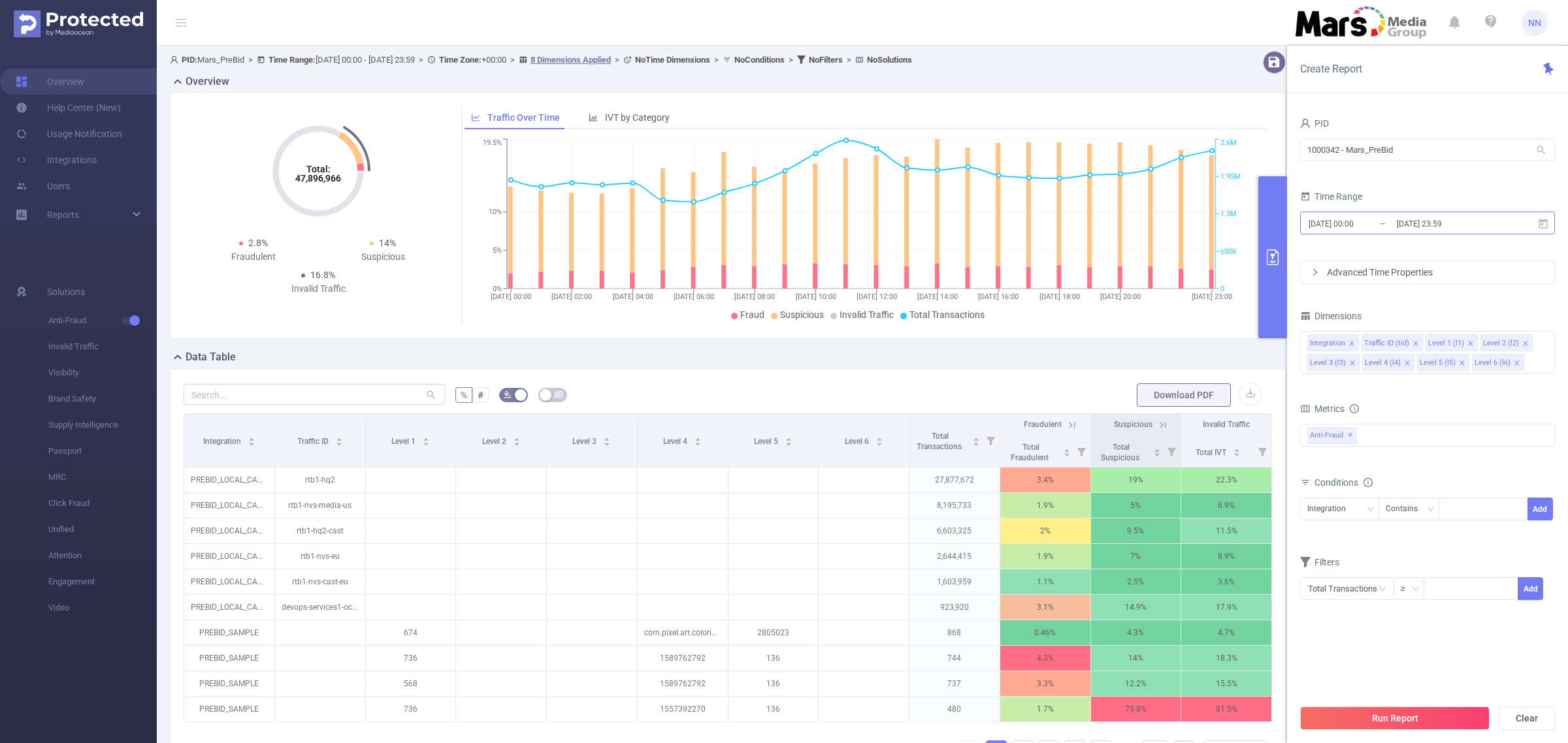
click at [1490, 222] on input "[DATE] 23:59" at bounding box center [1448, 224] width 106 height 18
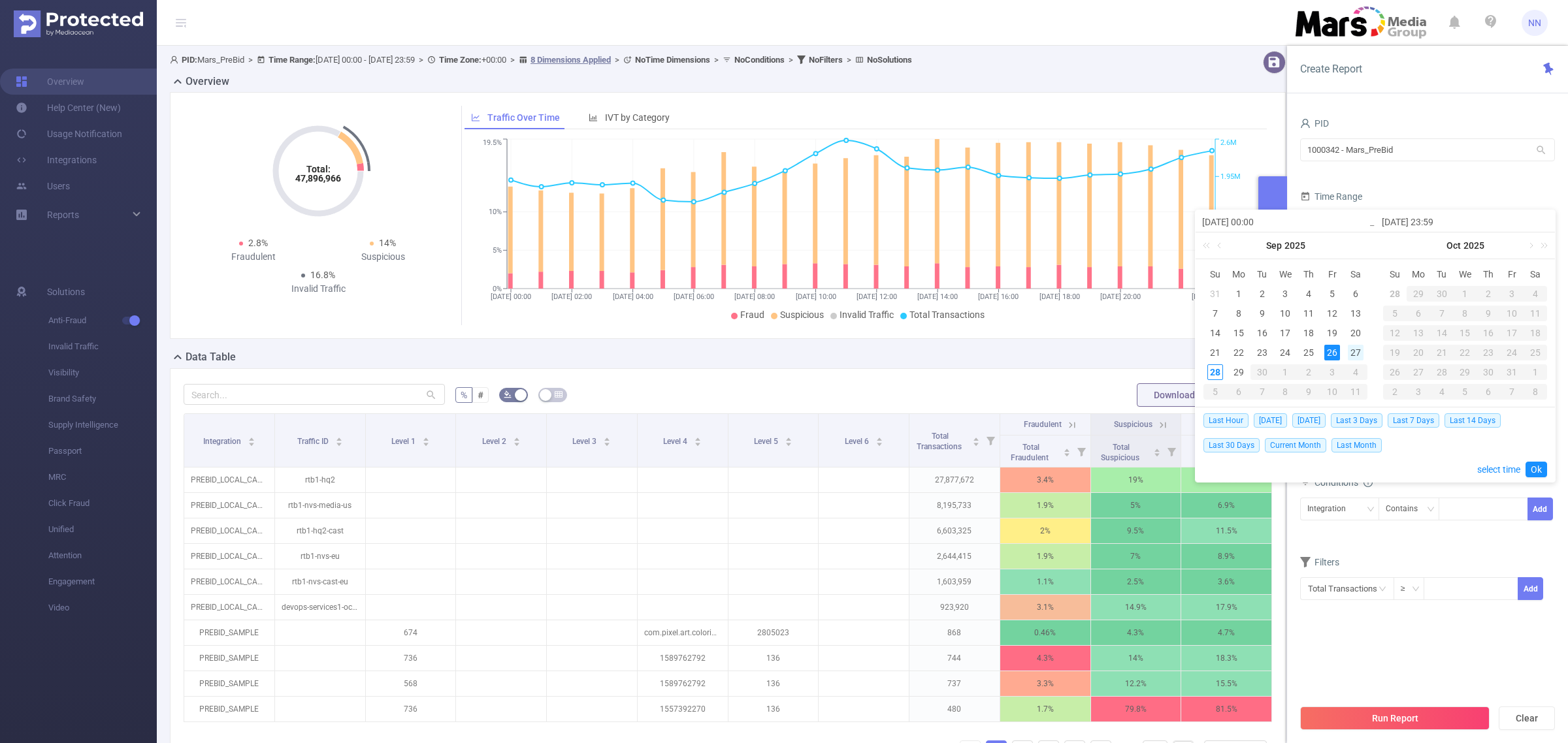
click at [1351, 353] on div "27" at bounding box center [1355, 352] width 15 height 15
type input "[DATE] 00:00"
type input "[DATE] 23:59"
type input "[DATE] 00:00"
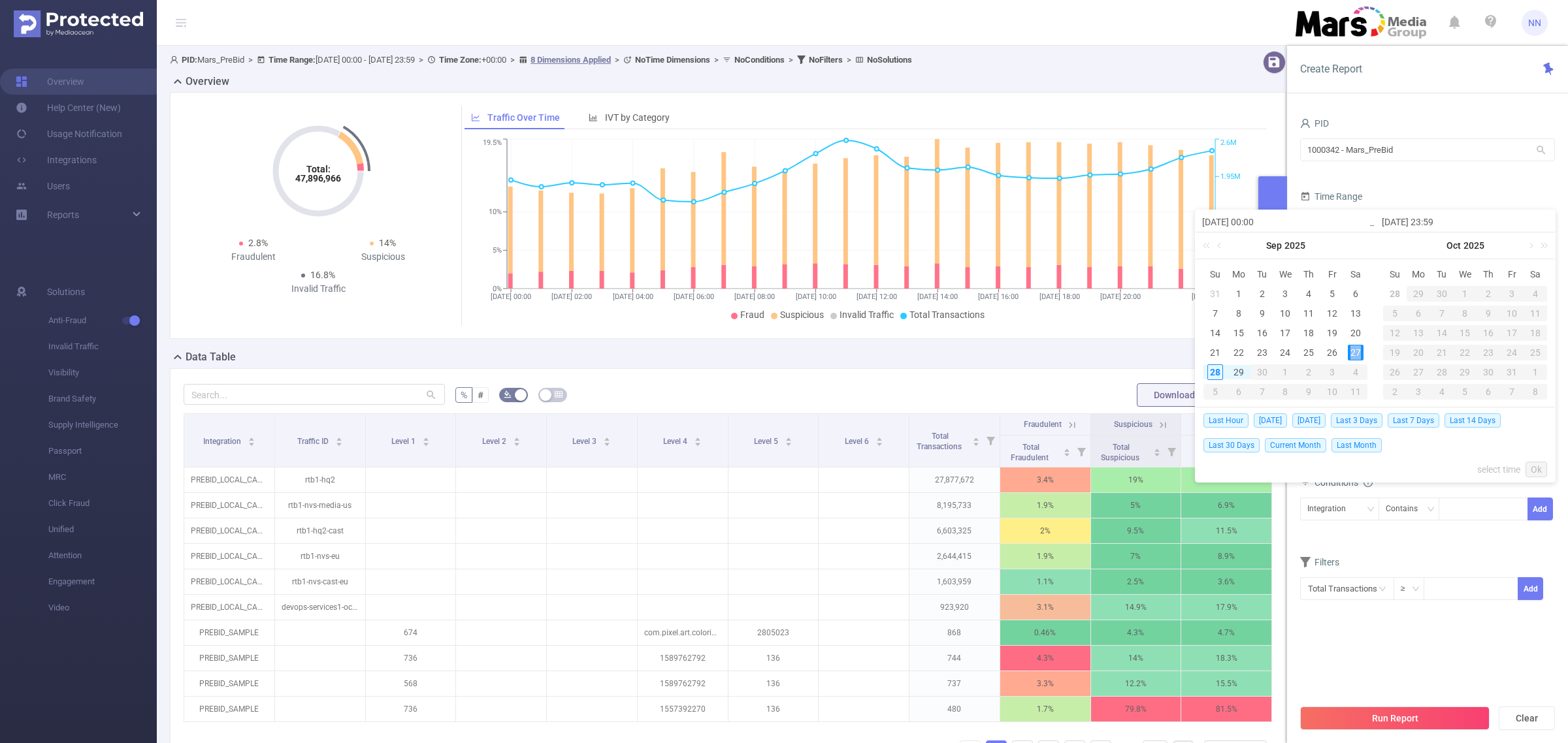
type input "[DATE] 23:59"
click at [1532, 468] on link "Ok" at bounding box center [1536, 469] width 21 height 15
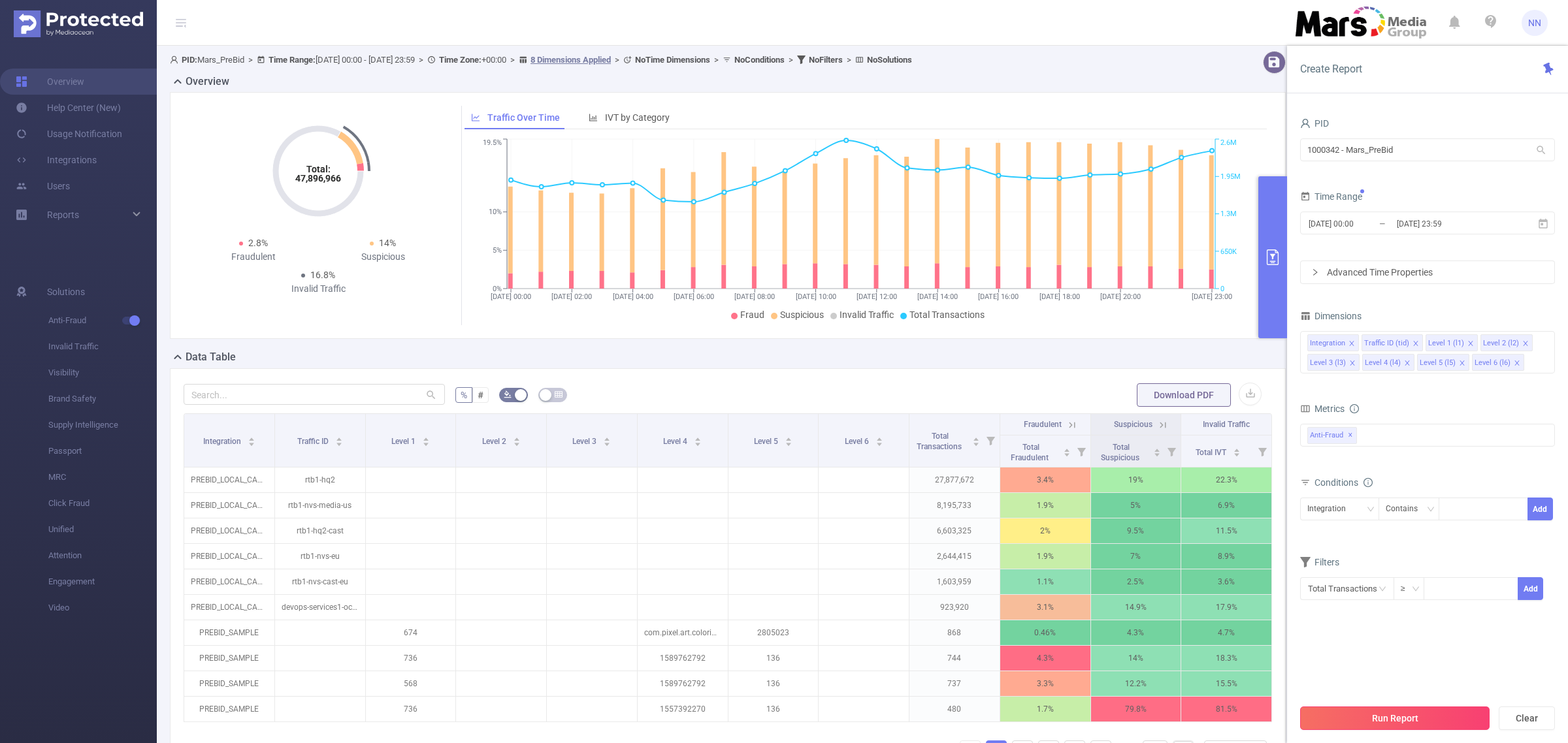
click at [1381, 712] on button "Run Report" at bounding box center [1395, 718] width 190 height 24
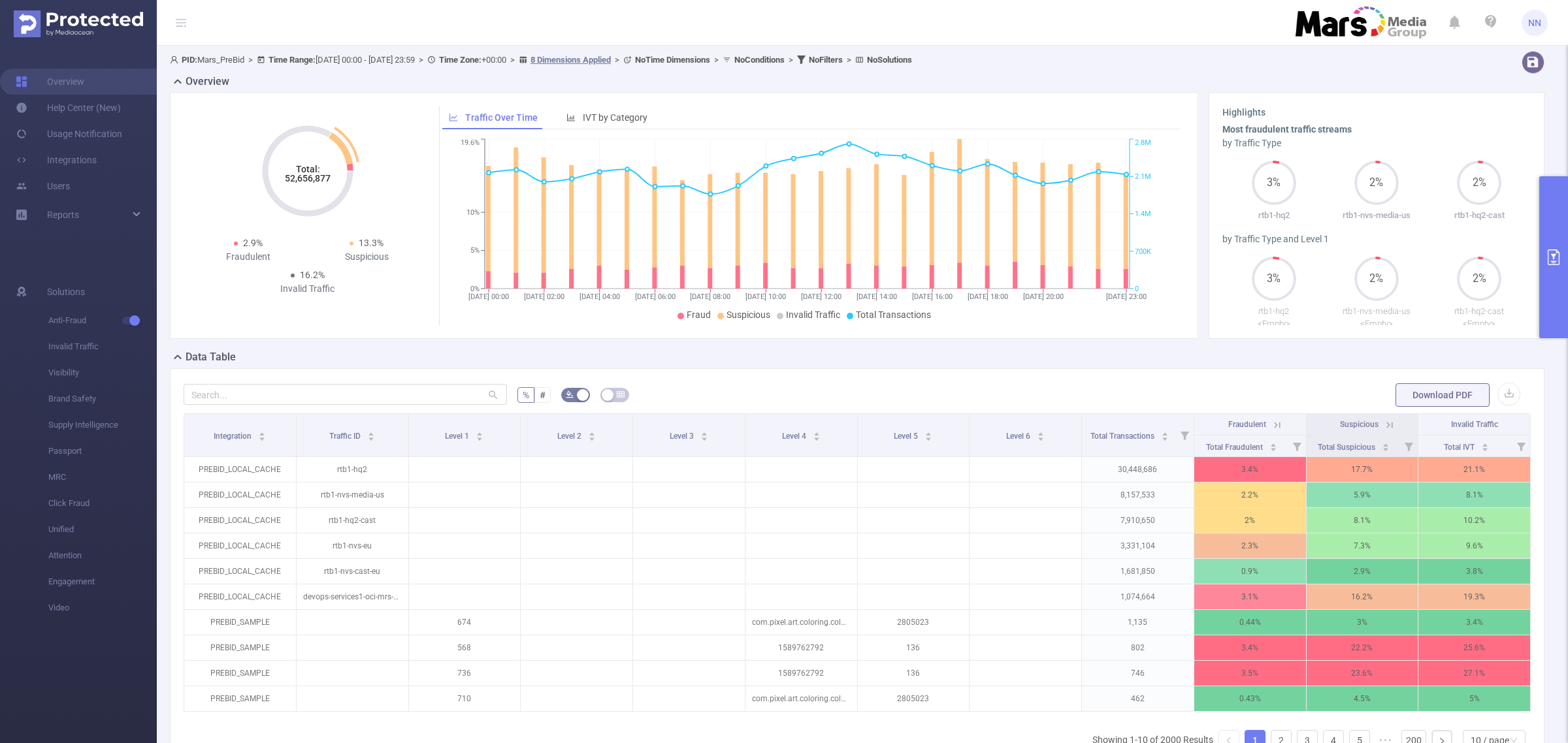
click at [300, 184] on icon "Total: 52,656,877" at bounding box center [308, 171] width 130 height 130
copy tspan "52,656,877"
